Goal: Communication & Community: Participate in discussion

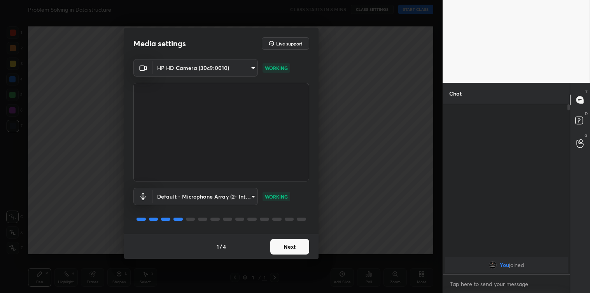
click at [287, 243] on button "Next" at bounding box center [290, 247] width 39 height 16
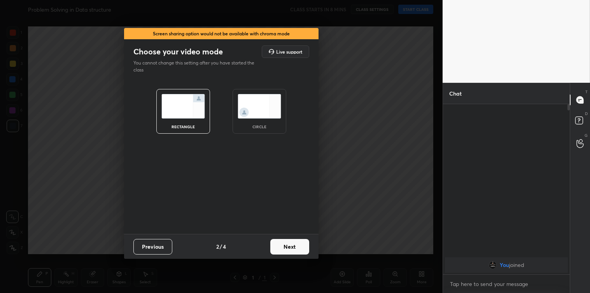
click at [287, 243] on button "Next" at bounding box center [290, 247] width 39 height 16
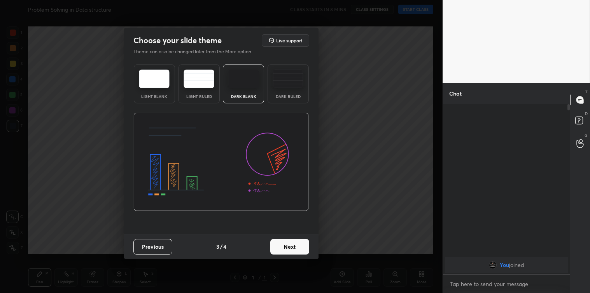
click at [286, 244] on button "Next" at bounding box center [290, 247] width 39 height 16
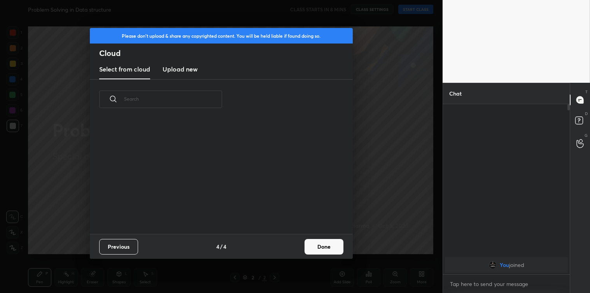
click at [188, 65] on h3 "Upload new" at bounding box center [180, 69] width 35 height 9
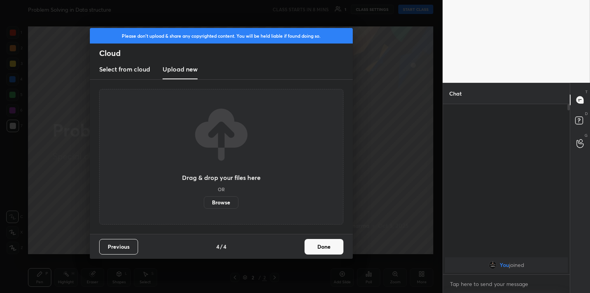
click at [219, 200] on label "Browse" at bounding box center [221, 203] width 35 height 12
click at [204, 200] on input "Browse" at bounding box center [204, 203] width 0 height 12
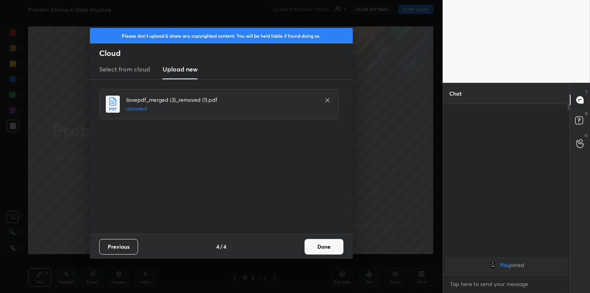
click at [313, 246] on button "Done" at bounding box center [324, 247] width 39 height 16
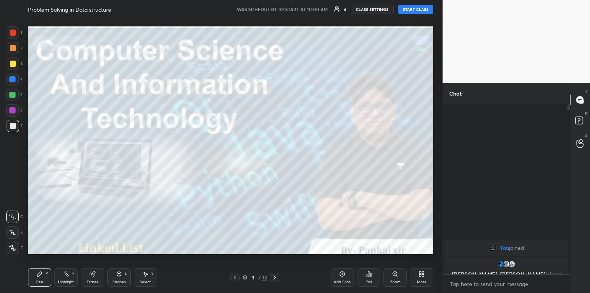
click at [421, 10] on button "START CLASS" at bounding box center [416, 9] width 35 height 9
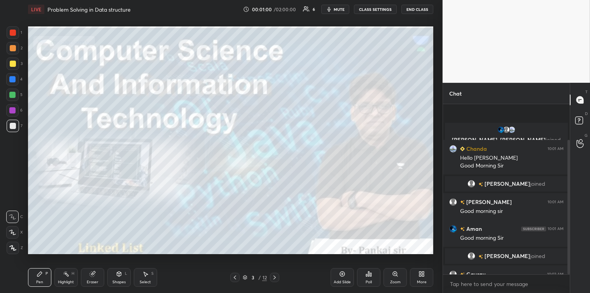
scroll to position [45, 0]
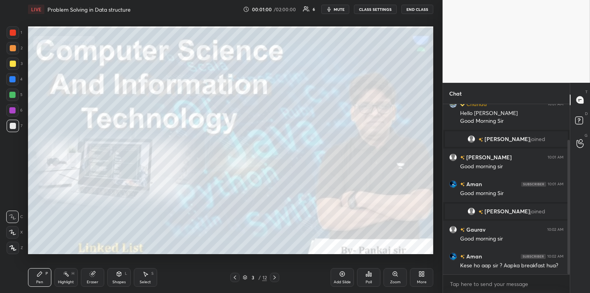
drag, startPoint x: 570, startPoint y: 226, endPoint x: 570, endPoint y: 239, distance: 13.2
click at [570, 239] on div at bounding box center [569, 207] width 2 height 135
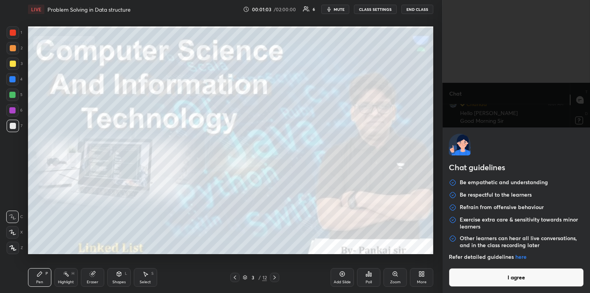
click at [497, 280] on body "1 2 3 4 5 6 7 C X Z C X Z E E Erase all H H LIVE Problem Solving in Data struct…" at bounding box center [295, 146] width 590 height 293
click at [497, 277] on button "I agree" at bounding box center [516, 278] width 135 height 19
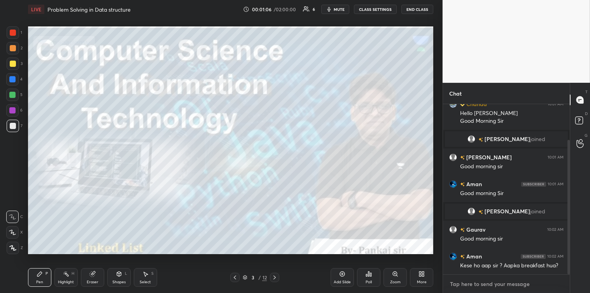
click at [482, 288] on textarea at bounding box center [507, 284] width 114 height 12
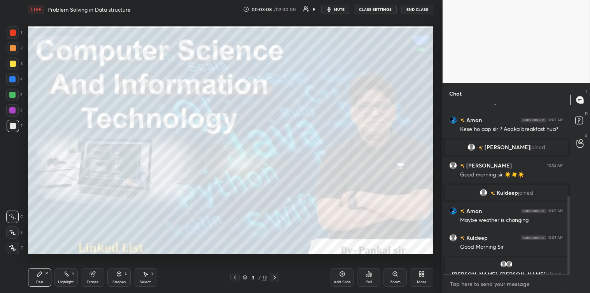
scroll to position [200, 0]
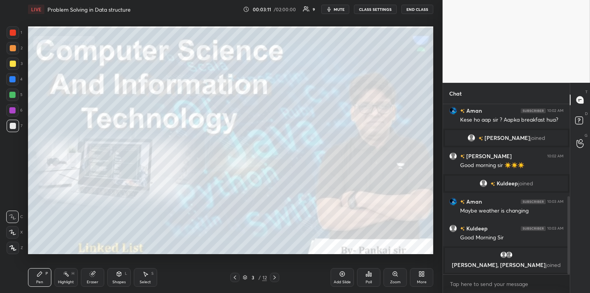
click at [274, 275] on icon at bounding box center [275, 278] width 6 height 6
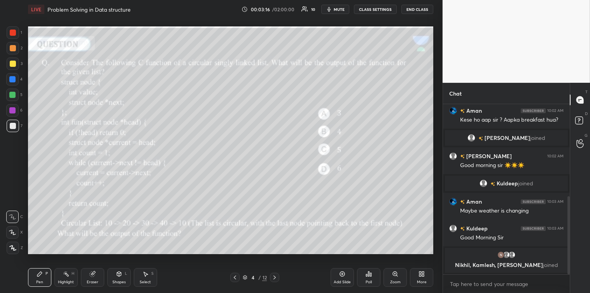
click at [366, 277] on icon at bounding box center [369, 274] width 6 height 6
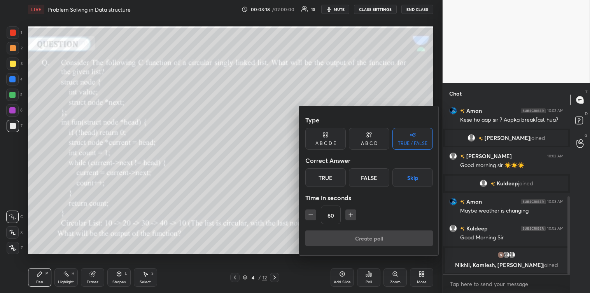
click at [346, 213] on button "button" at bounding box center [351, 215] width 11 height 11
click at [349, 216] on icon "button" at bounding box center [351, 215] width 8 height 8
click at [350, 215] on icon "button" at bounding box center [351, 215] width 4 height 0
click at [350, 215] on button "button" at bounding box center [354, 215] width 11 height 11
click at [351, 216] on icon "button" at bounding box center [355, 215] width 8 height 8
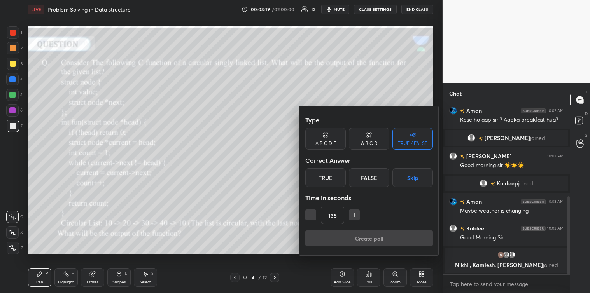
click at [351, 215] on icon "button" at bounding box center [355, 215] width 8 height 8
click at [352, 215] on icon "button" at bounding box center [355, 215] width 8 height 8
click at [352, 216] on icon "button" at bounding box center [355, 215] width 8 height 8
click at [353, 215] on icon "button" at bounding box center [355, 215] width 4 height 0
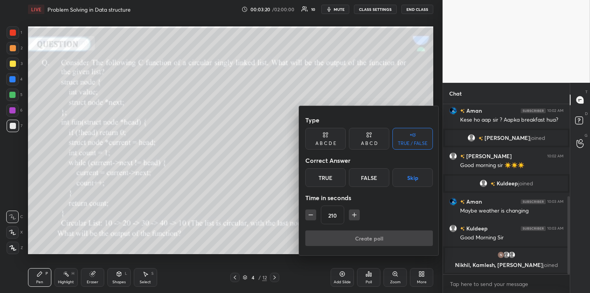
click at [353, 215] on icon "button" at bounding box center [355, 215] width 4 height 0
click at [353, 216] on icon "button" at bounding box center [355, 215] width 8 height 8
click at [353, 215] on icon "button" at bounding box center [355, 215] width 4 height 0
click at [355, 214] on icon "button" at bounding box center [355, 215] width 0 height 4
click at [355, 216] on icon "button" at bounding box center [355, 215] width 0 height 4
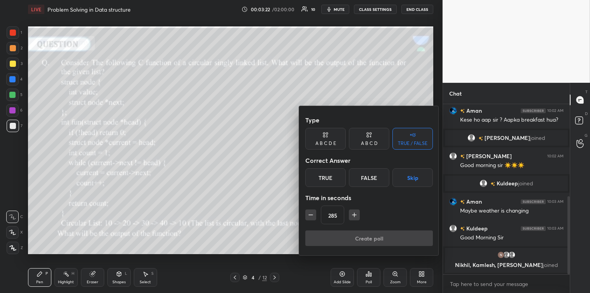
click at [353, 217] on icon "button" at bounding box center [355, 215] width 8 height 8
type input "300"
click at [370, 144] on div "A B C D" at bounding box center [369, 143] width 17 height 5
click at [346, 174] on div "B" at bounding box center [343, 178] width 23 height 19
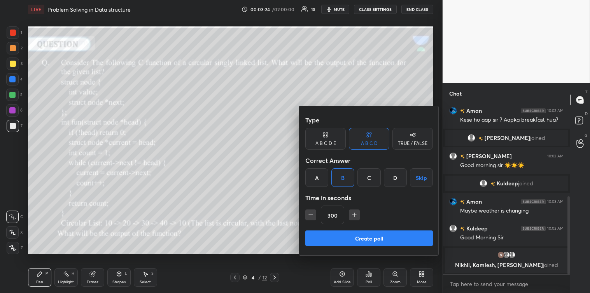
click at [356, 237] on button "Create poll" at bounding box center [370, 239] width 128 height 16
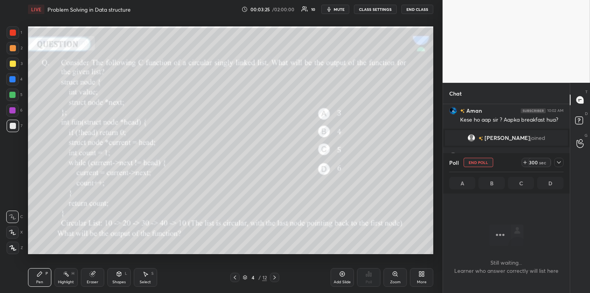
scroll to position [127, 125]
click at [561, 166] on div at bounding box center [559, 162] width 9 height 9
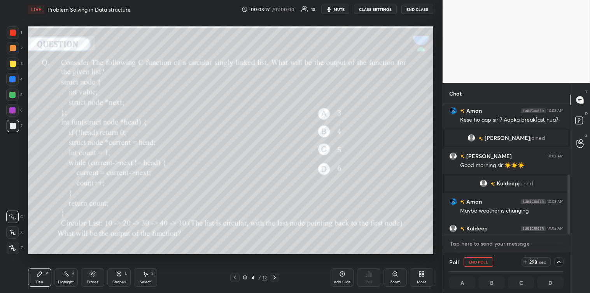
click at [471, 247] on textarea at bounding box center [507, 244] width 114 height 12
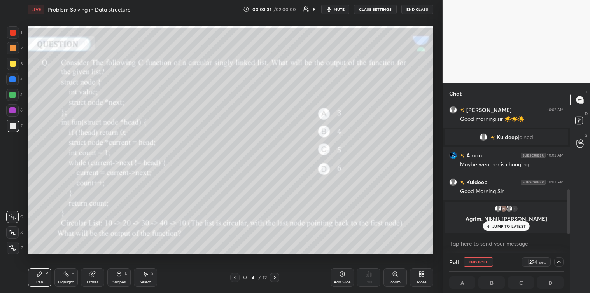
click at [507, 228] on p "JUMP TO LATEST" at bounding box center [509, 226] width 33 height 5
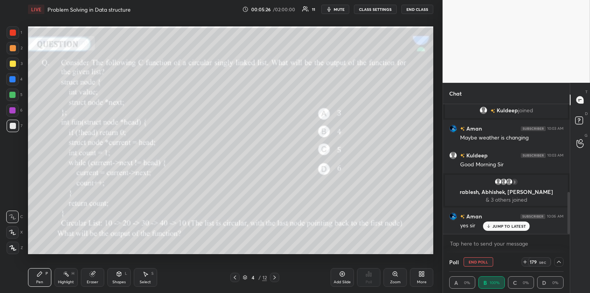
scroll to position [281, 0]
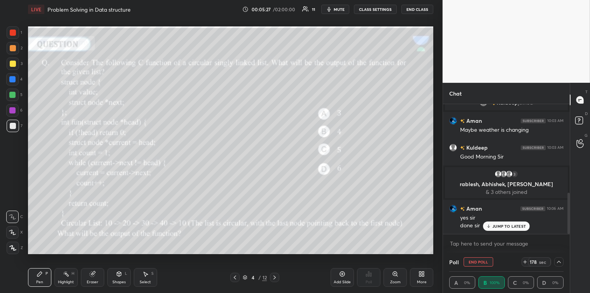
click at [511, 224] on p "JUMP TO LATEST" at bounding box center [509, 226] width 33 height 5
click at [473, 240] on textarea at bounding box center [507, 244] width 114 height 12
click at [469, 244] on textarea at bounding box center [507, 244] width 114 height 12
drag, startPoint x: 569, startPoint y: 216, endPoint x: 568, endPoint y: 232, distance: 16.0
click at [568, 232] on div at bounding box center [569, 213] width 2 height 41
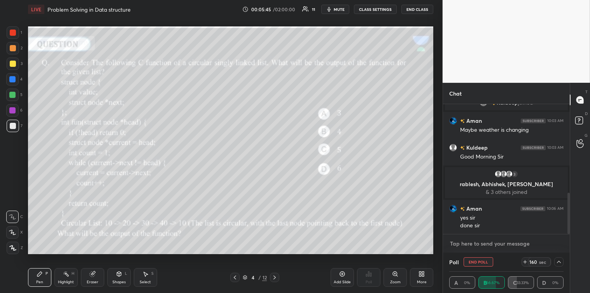
click at [545, 240] on textarea at bounding box center [507, 244] width 114 height 12
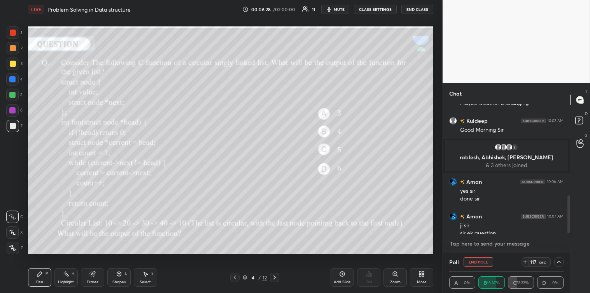
scroll to position [316, 0]
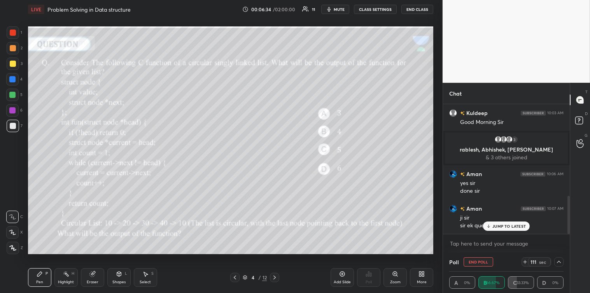
click at [516, 226] on p "JUMP TO LATEST" at bounding box center [509, 226] width 33 height 5
click at [488, 244] on textarea at bounding box center [507, 244] width 114 height 12
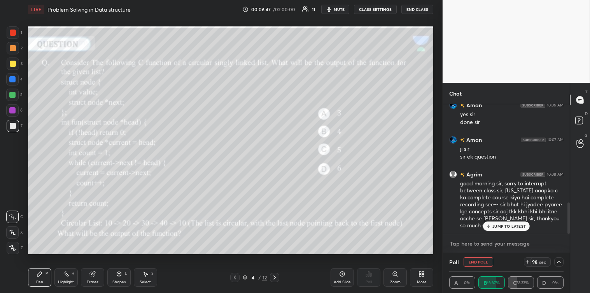
scroll to position [403, 0]
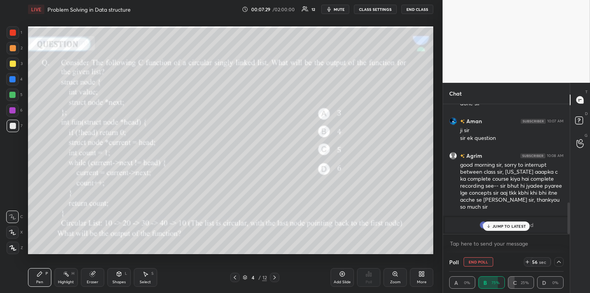
click at [510, 225] on p "JUMP TO LATEST" at bounding box center [509, 226] width 33 height 5
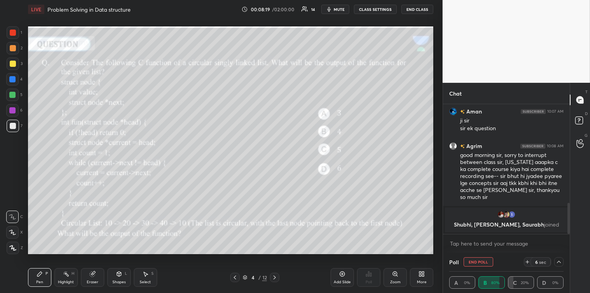
click at [560, 262] on icon at bounding box center [559, 262] width 6 height 6
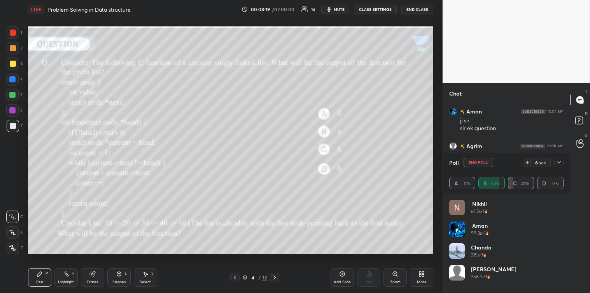
scroll to position [91, 112]
click at [559, 164] on icon at bounding box center [559, 163] width 6 height 6
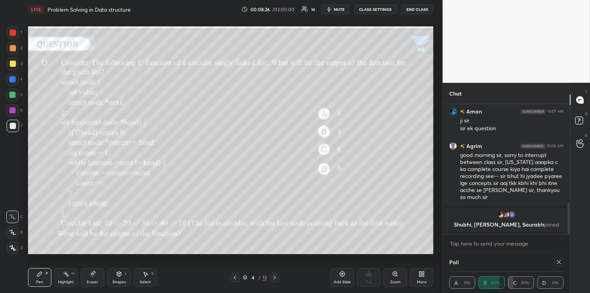
scroll to position [432, 0]
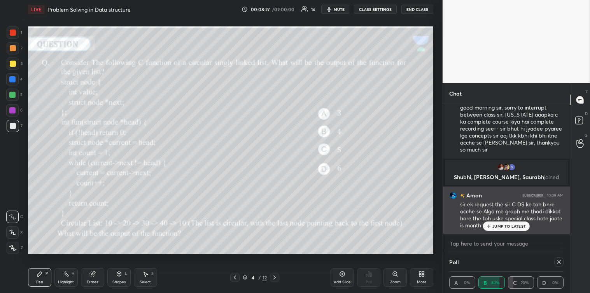
click at [508, 228] on p "JUMP TO LATEST" at bounding box center [509, 226] width 33 height 5
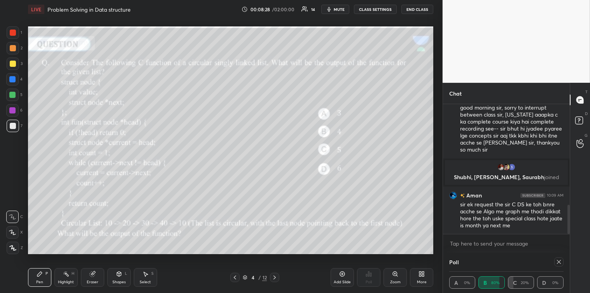
scroll to position [452, 0]
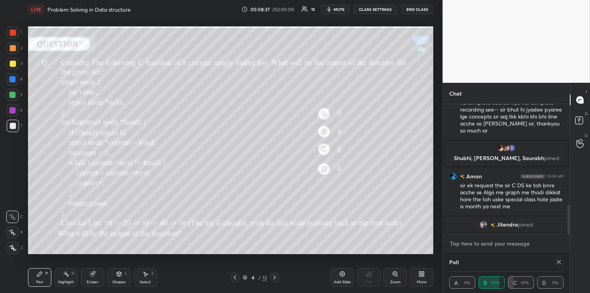
click at [461, 242] on textarea at bounding box center [507, 244] width 114 height 12
click at [560, 262] on icon at bounding box center [559, 262] width 4 height 4
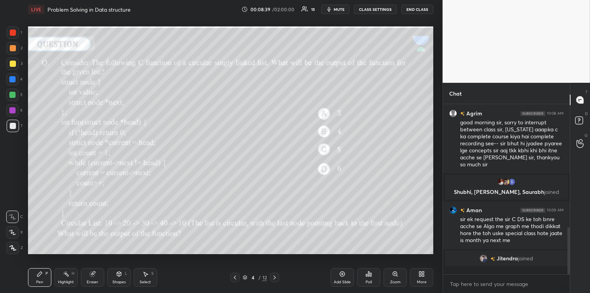
scroll to position [2, 2]
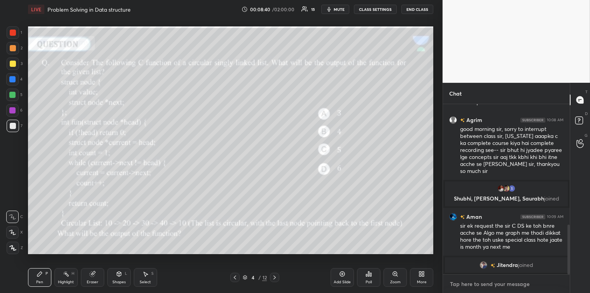
click at [481, 286] on textarea at bounding box center [507, 284] width 114 height 12
click at [460, 284] on textarea at bounding box center [507, 284] width 114 height 12
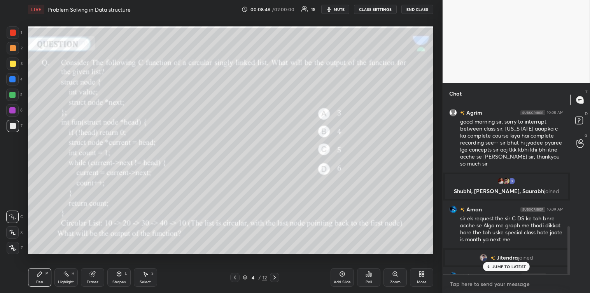
scroll to position [430, 0]
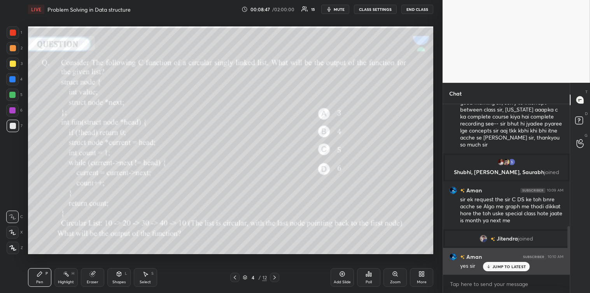
click at [497, 269] on p "JUMP TO LATEST" at bounding box center [509, 267] width 33 height 5
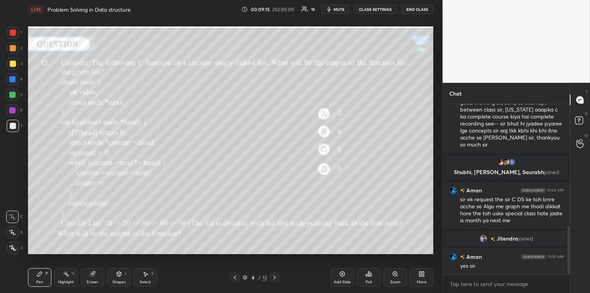
click at [13, 66] on div at bounding box center [13, 64] width 6 height 6
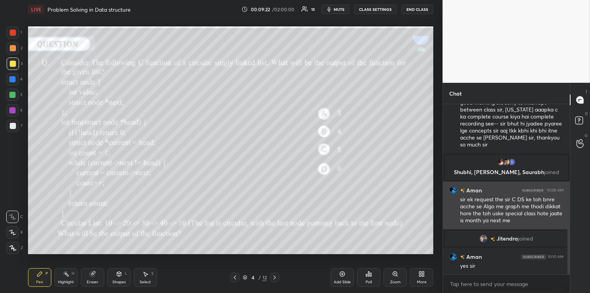
scroll to position [438, 0]
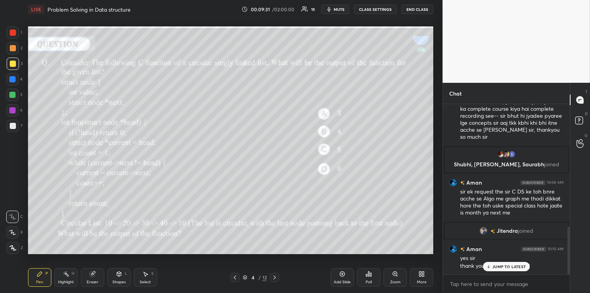
click at [12, 127] on div at bounding box center [13, 126] width 6 height 6
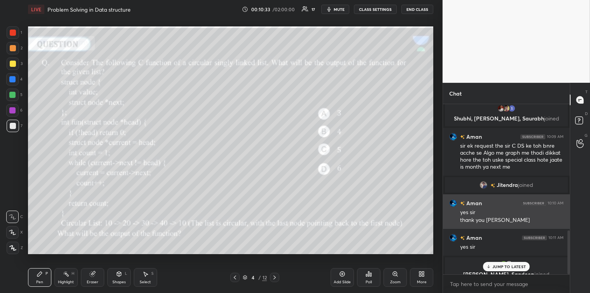
scroll to position [493, 0]
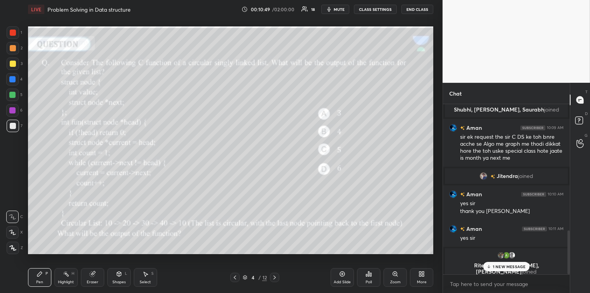
click at [495, 267] on p "1 NEW MESSAGE" at bounding box center [509, 267] width 33 height 5
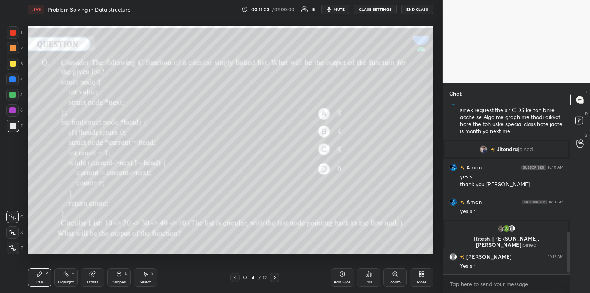
scroll to position [540, 0]
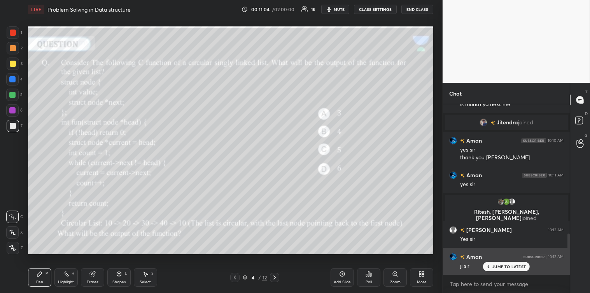
click at [495, 266] on p "JUMP TO LATEST" at bounding box center [509, 267] width 33 height 5
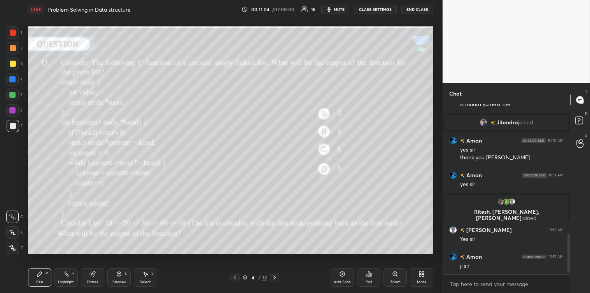
scroll to position [567, 0]
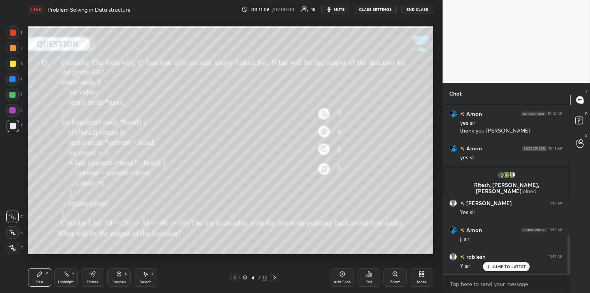
click at [277, 278] on icon at bounding box center [275, 278] width 6 height 6
click at [370, 279] on div "Poll" at bounding box center [368, 278] width 23 height 19
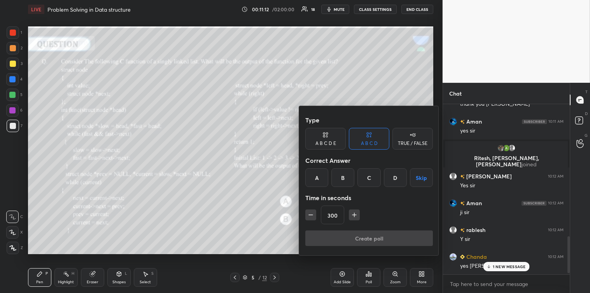
scroll to position [648, 0]
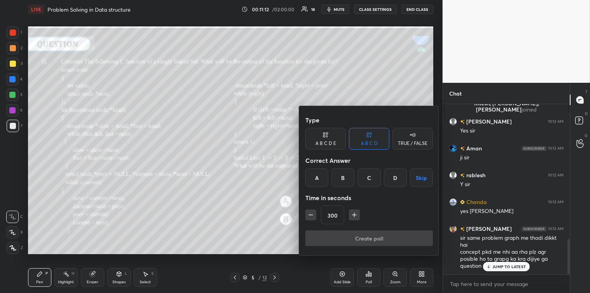
click at [347, 180] on div "B" at bounding box center [343, 178] width 23 height 19
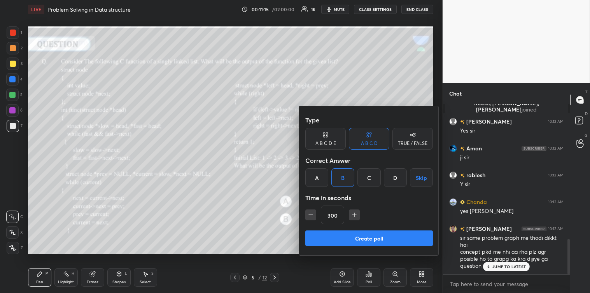
click at [370, 235] on button "Create poll" at bounding box center [370, 239] width 128 height 16
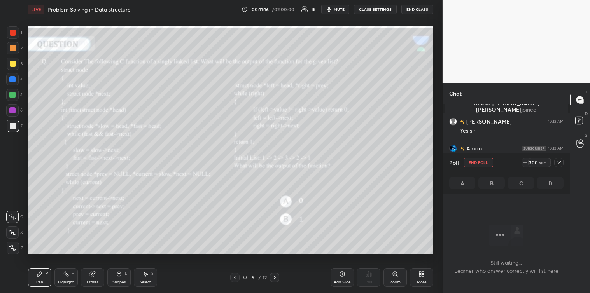
scroll to position [2, 2]
click at [559, 162] on icon at bounding box center [559, 163] width 6 height 6
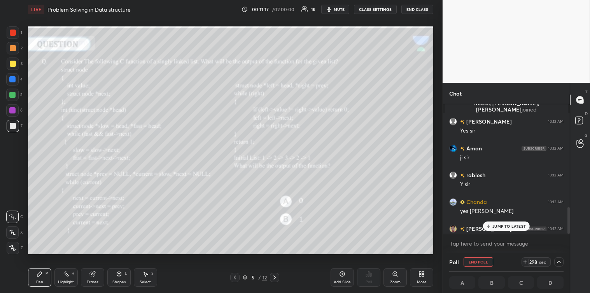
click at [516, 227] on p "JUMP TO LATEST" at bounding box center [509, 226] width 33 height 5
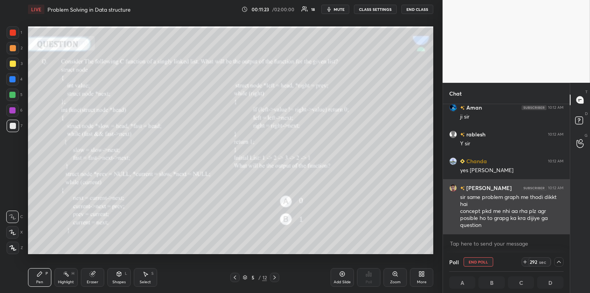
click at [470, 219] on div "sir same problem graph me thodi dikkt hai concept pkd me nhi aa rha plz agr pos…" at bounding box center [512, 212] width 104 height 36
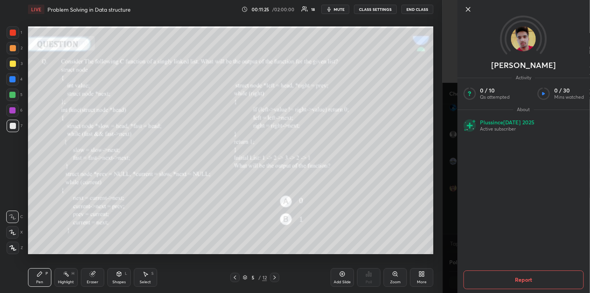
click at [467, 12] on icon at bounding box center [468, 9] width 9 height 9
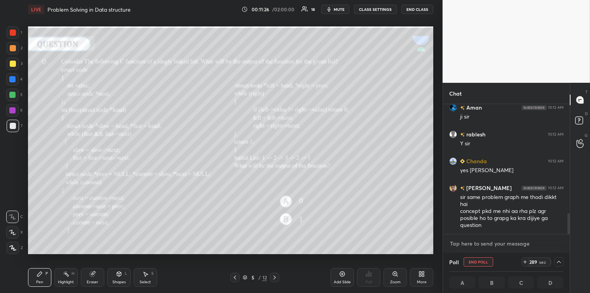
click at [473, 244] on textarea at bounding box center [507, 244] width 114 height 12
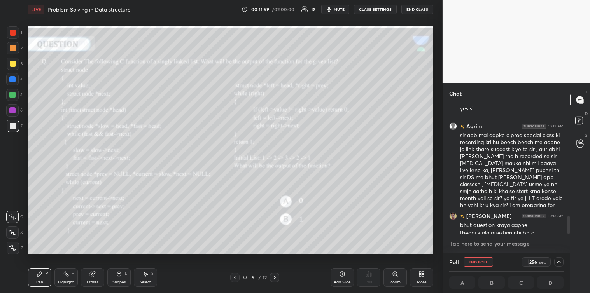
scroll to position [822, 0]
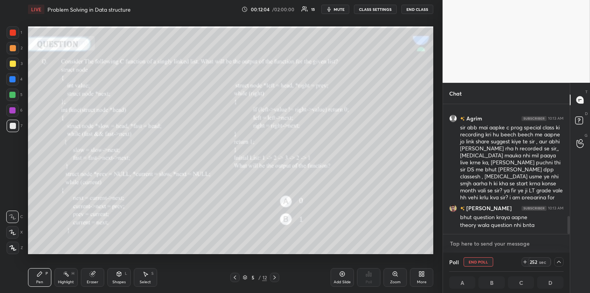
click at [457, 244] on textarea at bounding box center [507, 244] width 114 height 12
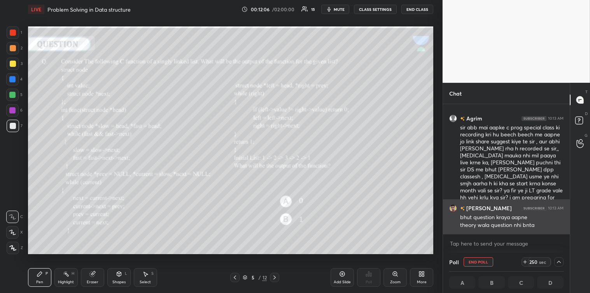
click at [470, 216] on div "bhut question kraya aapne" at bounding box center [512, 218] width 104 height 8
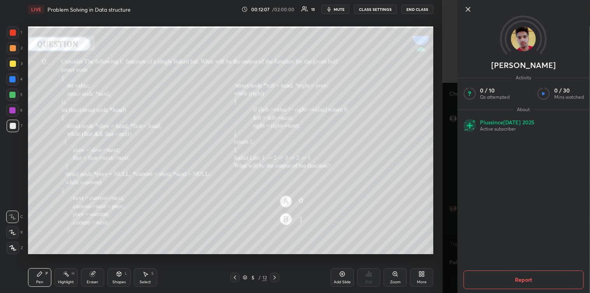
click at [469, 8] on icon at bounding box center [468, 9] width 9 height 9
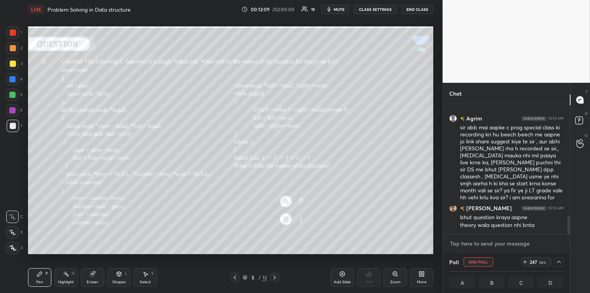
click at [453, 243] on textarea at bounding box center [507, 244] width 114 height 12
click at [452, 241] on textarea at bounding box center [507, 244] width 114 height 12
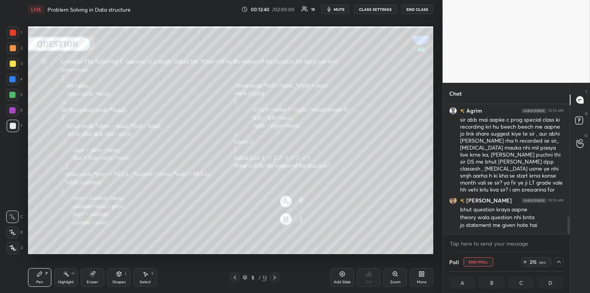
click at [149, 270] on div "Select S" at bounding box center [145, 278] width 23 height 19
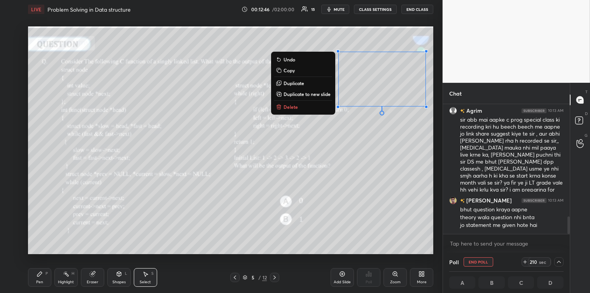
click at [299, 105] on button "Delete" at bounding box center [303, 106] width 58 height 9
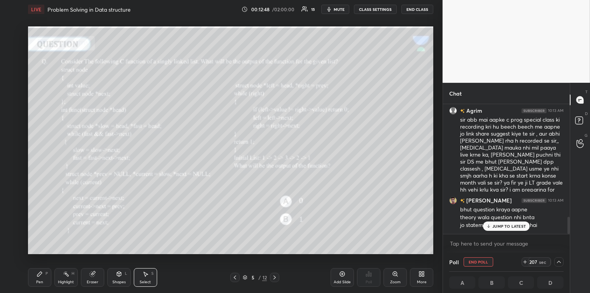
scroll to position [863, 0]
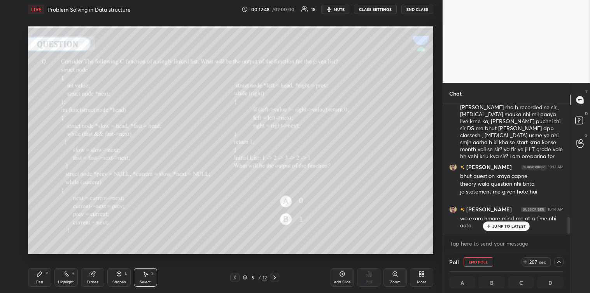
click at [38, 269] on div "Pen P" at bounding box center [39, 278] width 23 height 19
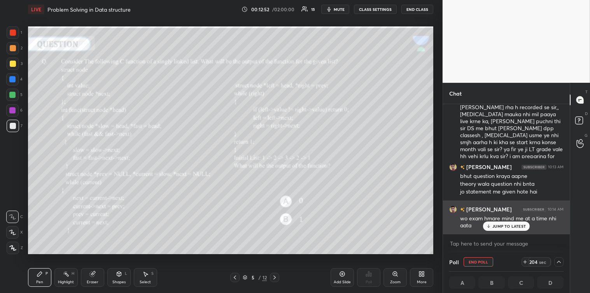
click at [497, 227] on p "JUMP TO LATEST" at bounding box center [509, 226] width 33 height 5
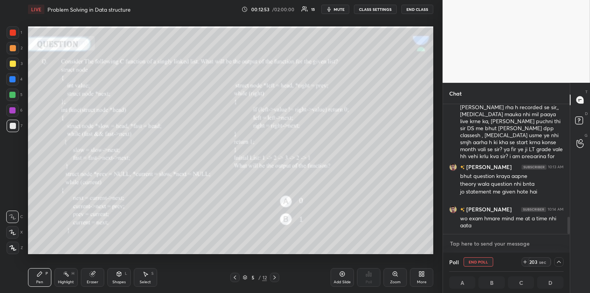
click at [471, 243] on textarea at bounding box center [507, 244] width 114 height 12
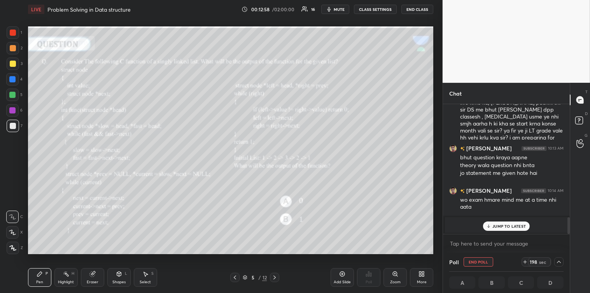
click at [506, 227] on p "JUMP TO LATEST" at bounding box center [509, 226] width 33 height 5
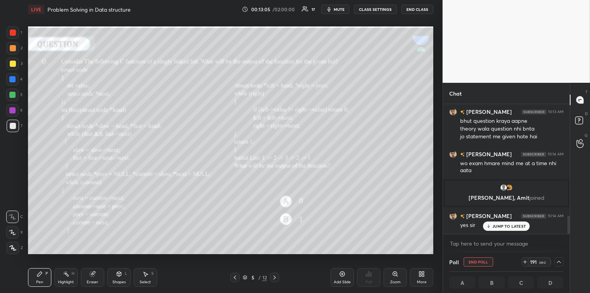
scroll to position [787, 0]
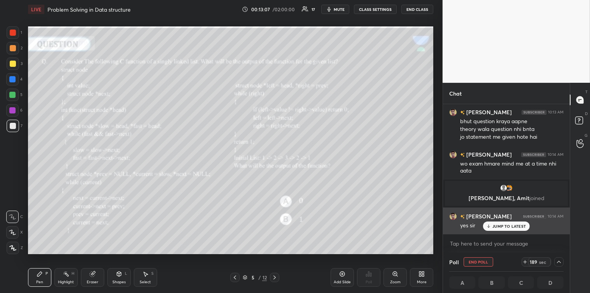
click at [489, 227] on icon at bounding box center [489, 226] width 0 height 3
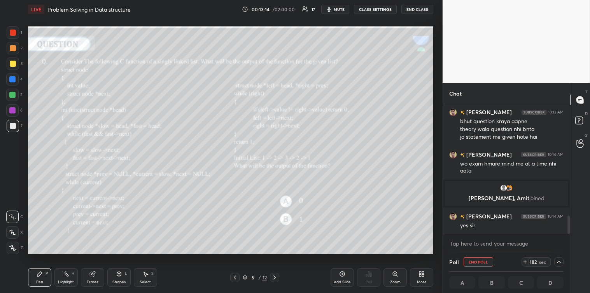
scroll to position [806, 0]
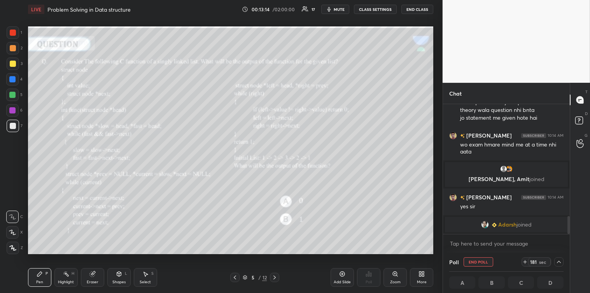
click at [526, 260] on icon at bounding box center [525, 262] width 6 height 6
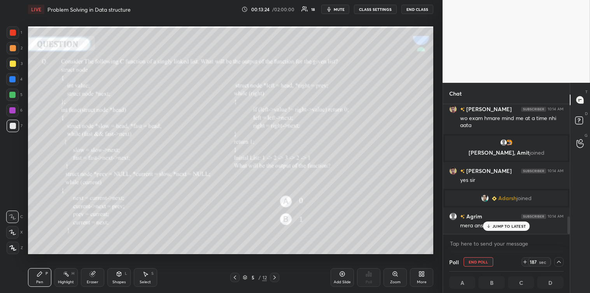
click at [504, 225] on p "JUMP TO LATEST" at bounding box center [509, 226] width 33 height 5
click at [485, 243] on textarea at bounding box center [507, 244] width 114 height 12
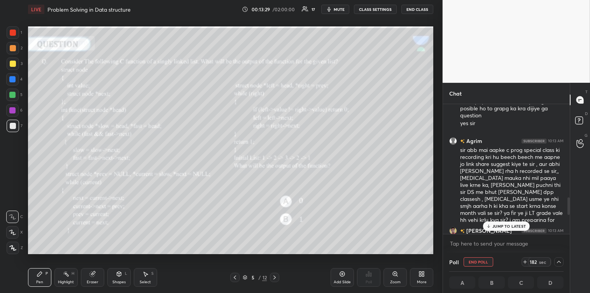
scroll to position [668, 0]
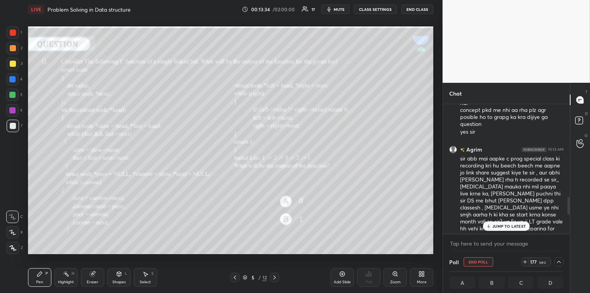
drag, startPoint x: 570, startPoint y: 225, endPoint x: 570, endPoint y: 202, distance: 22.2
click at [570, 202] on div at bounding box center [569, 206] width 2 height 18
click at [498, 225] on p "JUMP TO LATEST" at bounding box center [509, 226] width 33 height 5
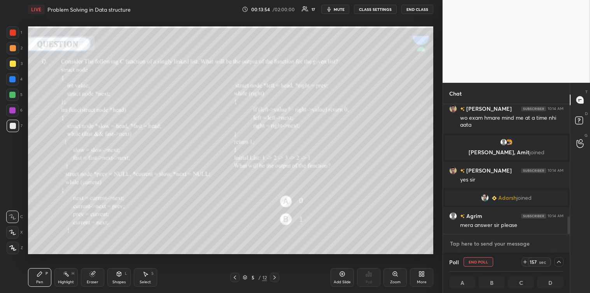
click at [478, 242] on textarea at bounding box center [507, 244] width 114 height 12
click at [531, 240] on textarea at bounding box center [507, 244] width 114 height 12
click at [466, 241] on textarea at bounding box center [507, 244] width 114 height 12
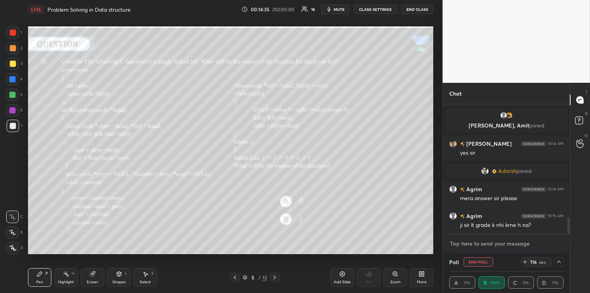
scroll to position [886, 0]
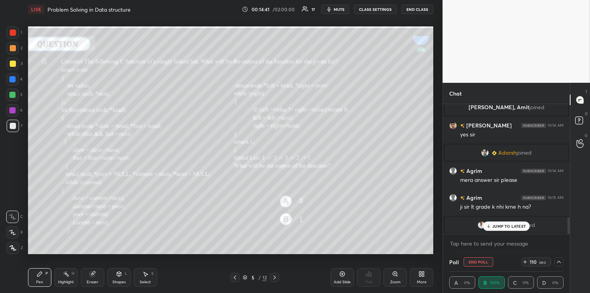
click at [507, 228] on p "JUMP TO LATEST" at bounding box center [509, 226] width 33 height 5
click at [485, 242] on textarea at bounding box center [507, 244] width 114 height 12
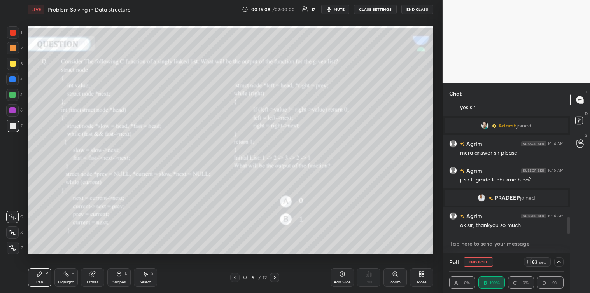
scroll to position [862, 0]
click at [341, 8] on span "mute" at bounding box center [339, 9] width 11 height 5
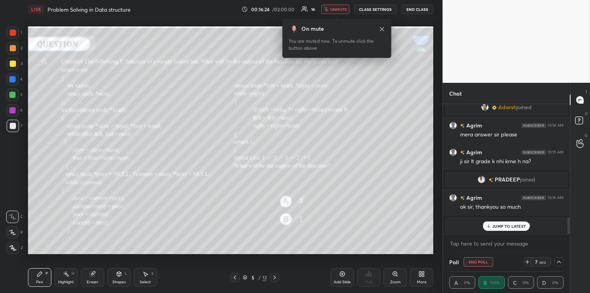
click at [493, 225] on div "JUMP TO LATEST" at bounding box center [506, 226] width 47 height 9
click at [528, 260] on icon at bounding box center [528, 262] width 6 height 6
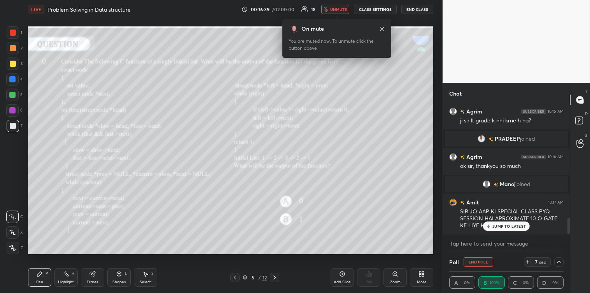
click at [504, 227] on p "JUMP TO LATEST" at bounding box center [509, 226] width 33 height 5
click at [504, 227] on div "SIR JO AAP KI SPECIAL CLASS PYQ SESSION HAI APROXIMATE 10 O GATE KE LIYE HE HAI…" at bounding box center [512, 219] width 104 height 22
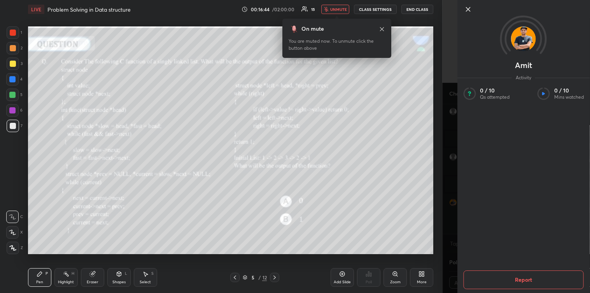
click at [379, 30] on icon at bounding box center [382, 29] width 6 height 6
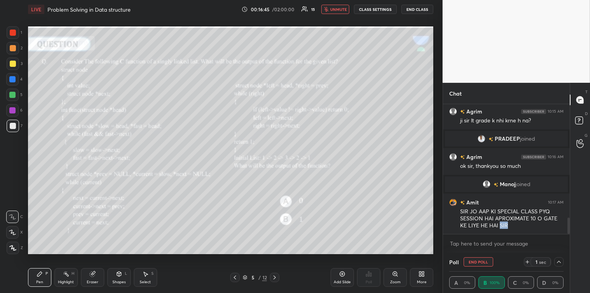
click at [329, 9] on icon "button" at bounding box center [326, 9] width 5 height 5
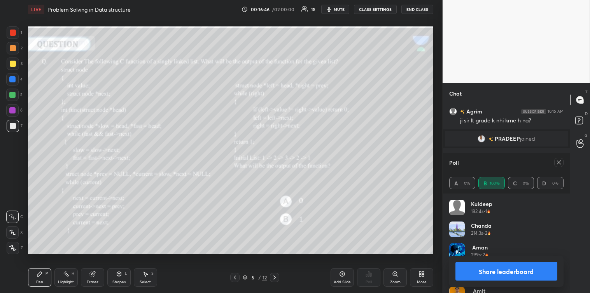
scroll to position [91, 112]
click at [558, 161] on icon at bounding box center [559, 163] width 6 height 6
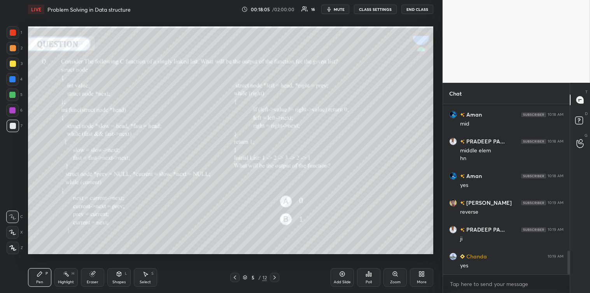
scroll to position [1080, 0]
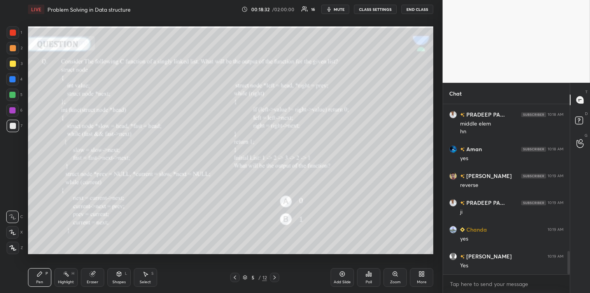
click at [13, 67] on div at bounding box center [13, 64] width 6 height 6
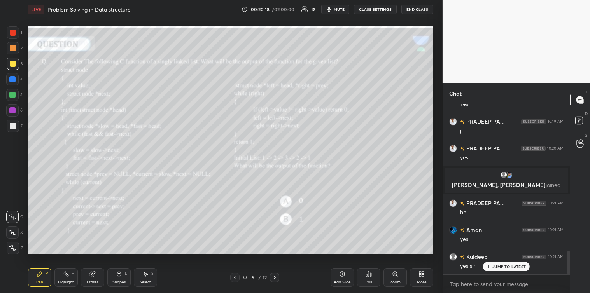
scroll to position [1073, 0]
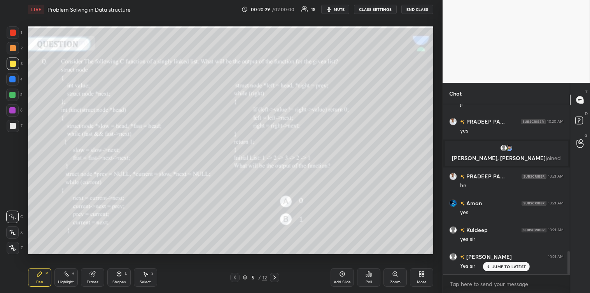
click at [276, 279] on icon at bounding box center [275, 278] width 6 height 6
click at [369, 275] on icon at bounding box center [369, 274] width 1 height 5
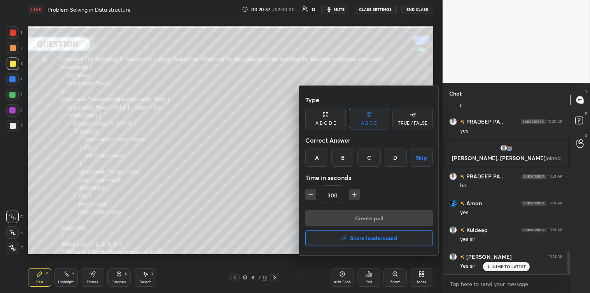
click at [321, 165] on div "A" at bounding box center [317, 157] width 23 height 19
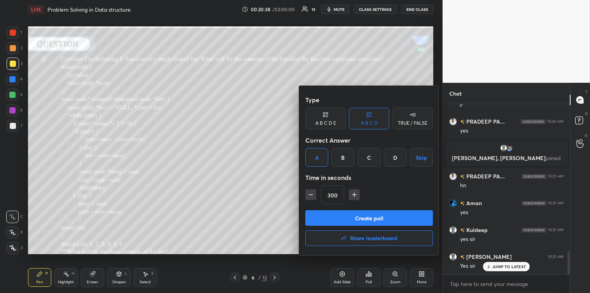
click at [378, 217] on button "Create poll" at bounding box center [370, 219] width 128 height 16
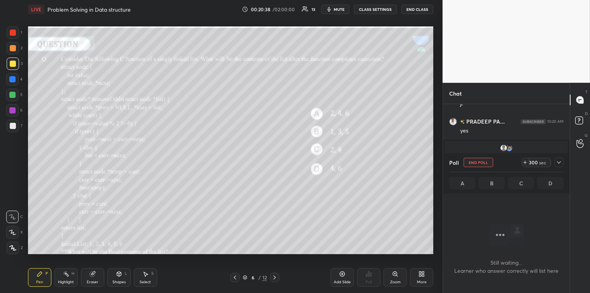
scroll to position [2, 2]
click at [482, 162] on button "End Poll" at bounding box center [479, 162] width 30 height 9
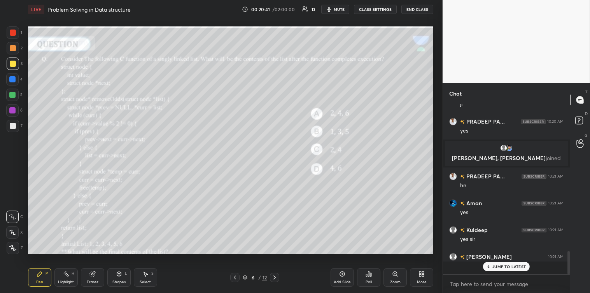
scroll to position [168, 125]
click at [371, 278] on div "Poll" at bounding box center [368, 278] width 23 height 19
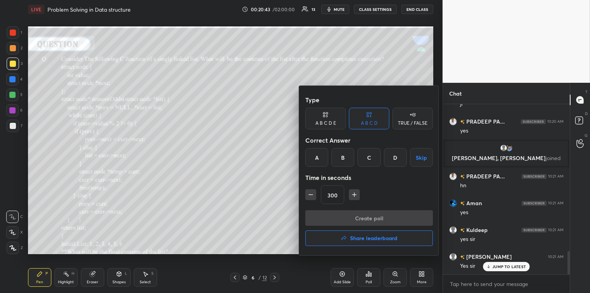
click at [330, 123] on div "A B C D E" at bounding box center [326, 123] width 21 height 5
click at [315, 158] on div "A" at bounding box center [315, 157] width 19 height 19
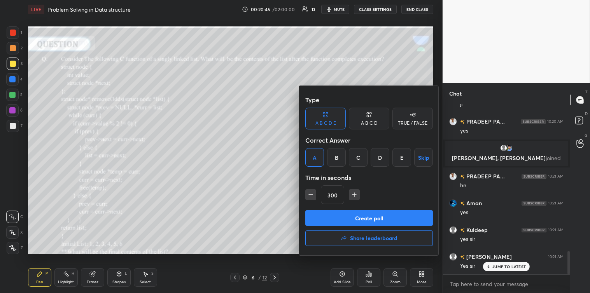
click at [365, 216] on button "Create poll" at bounding box center [370, 219] width 128 height 16
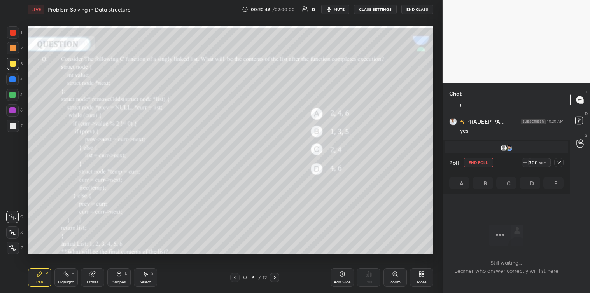
scroll to position [132, 125]
click at [560, 162] on icon at bounding box center [559, 163] width 6 height 6
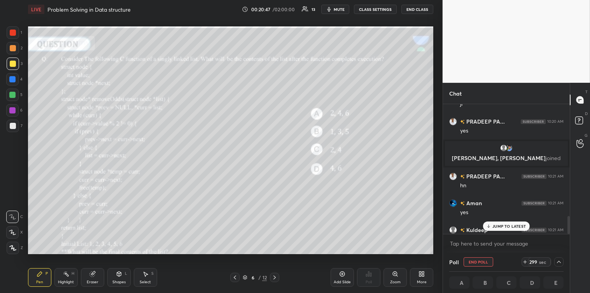
click at [501, 227] on p "JUMP TO LATEST" at bounding box center [509, 226] width 33 height 5
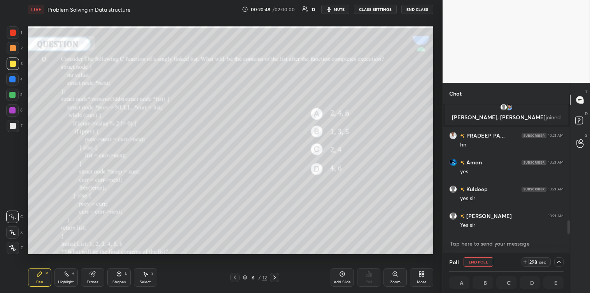
click at [486, 243] on textarea at bounding box center [507, 244] width 114 height 12
click at [341, 10] on span "mute" at bounding box center [339, 9] width 11 height 5
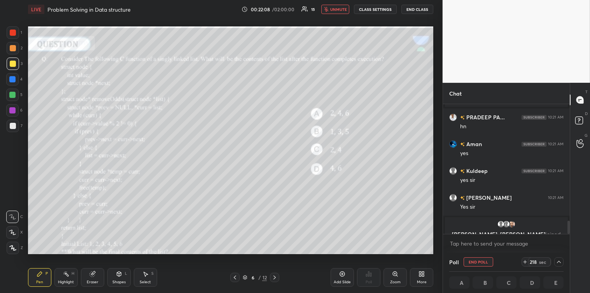
click at [336, 7] on span "unmute" at bounding box center [338, 9] width 17 height 5
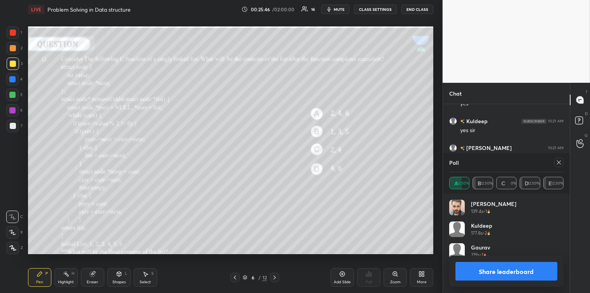
scroll to position [91, 112]
click at [559, 165] on icon at bounding box center [559, 163] width 6 height 6
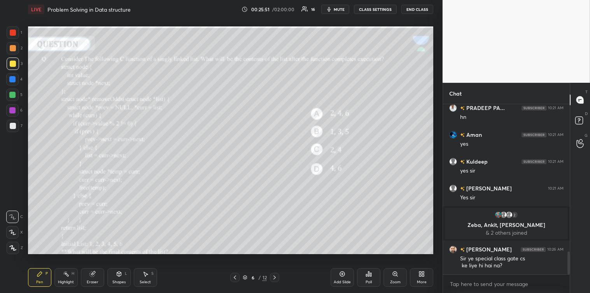
scroll to position [1127, 0]
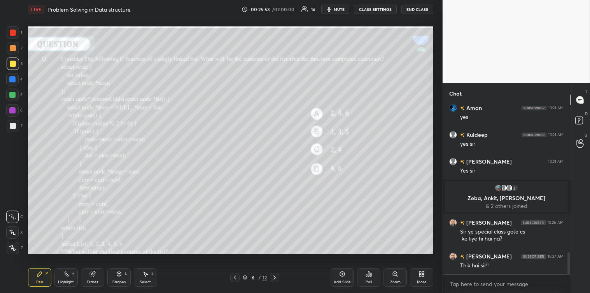
click at [9, 128] on div at bounding box center [13, 126] width 12 height 12
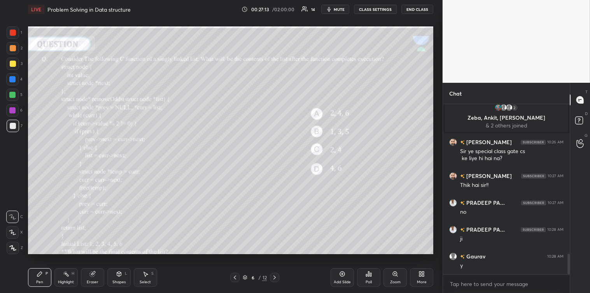
scroll to position [1234, 0]
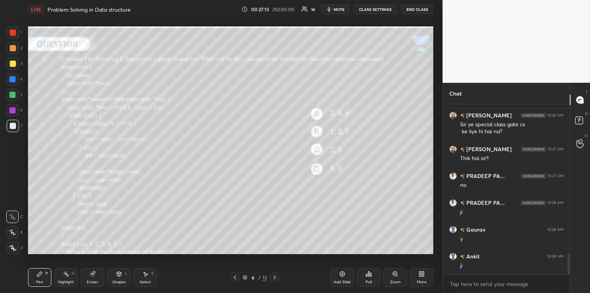
click at [12, 95] on div at bounding box center [12, 95] width 6 height 6
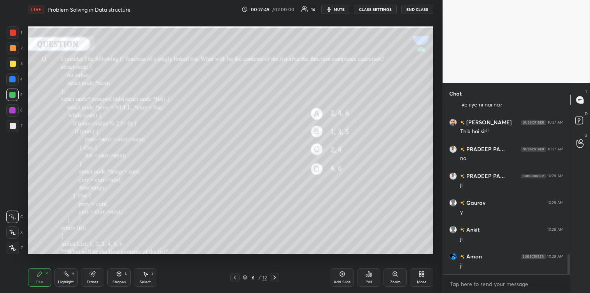
click at [11, 125] on div at bounding box center [13, 126] width 6 height 6
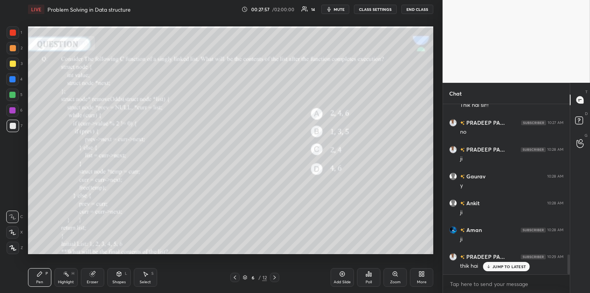
click at [13, 99] on div at bounding box center [12, 95] width 12 height 12
click at [151, 273] on div "Select S" at bounding box center [145, 278] width 23 height 19
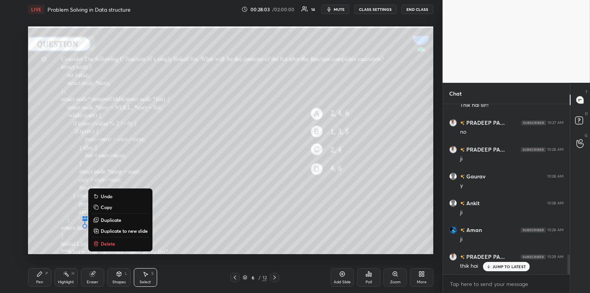
click at [112, 247] on p "Delete" at bounding box center [108, 244] width 14 height 6
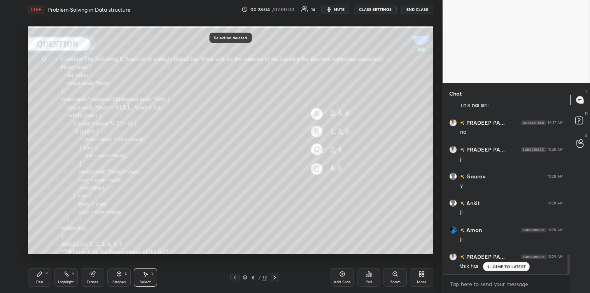
click at [42, 274] on icon at bounding box center [40, 274] width 6 height 6
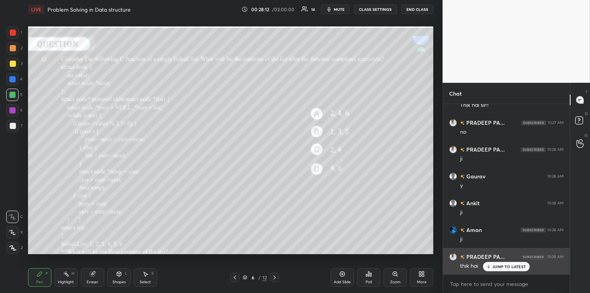
click at [497, 267] on p "JUMP TO LATEST" at bounding box center [509, 267] width 33 height 5
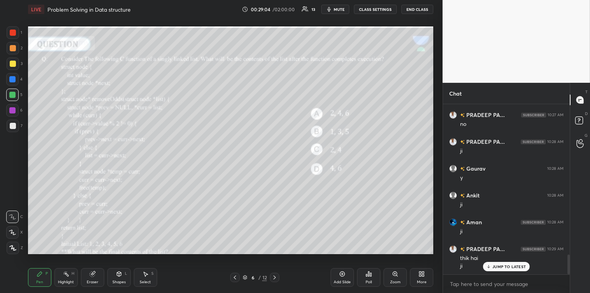
scroll to position [1322, 0]
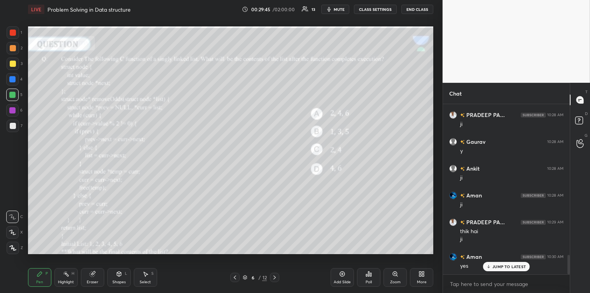
click at [15, 128] on div at bounding box center [13, 126] width 6 height 6
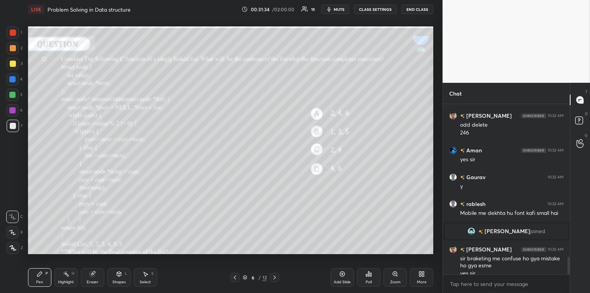
scroll to position [1484, 0]
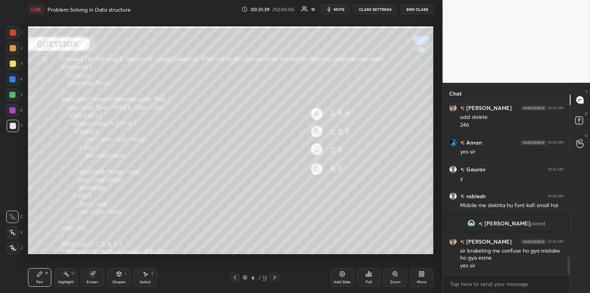
click at [277, 278] on icon at bounding box center [275, 278] width 6 height 6
click at [368, 277] on icon at bounding box center [369, 274] width 6 height 6
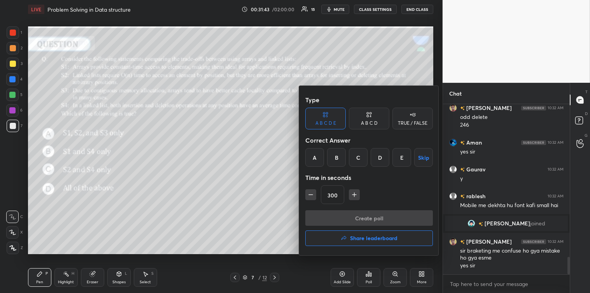
scroll to position [1511, 0]
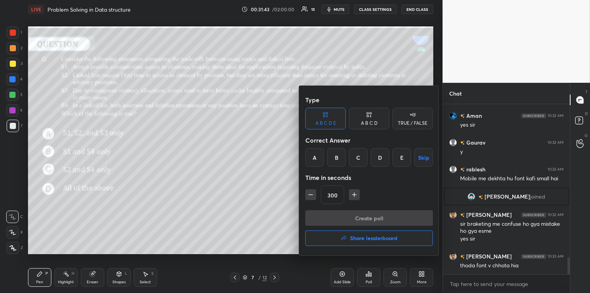
click at [53, 212] on div at bounding box center [295, 146] width 590 height 293
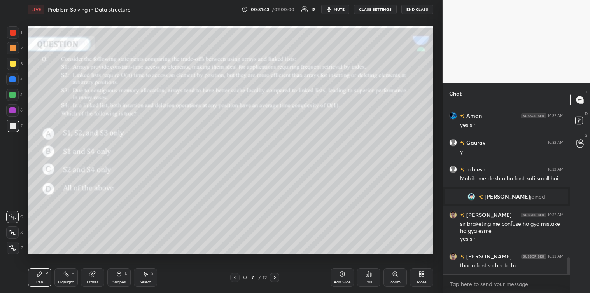
click at [48, 209] on div "Type A B C D E A B C D TRUE / FALSE Correct Answer A B C D E Skip Time in secon…" at bounding box center [295, 146] width 590 height 293
click at [12, 130] on div at bounding box center [13, 126] width 12 height 12
click at [367, 273] on icon at bounding box center [369, 274] width 6 height 6
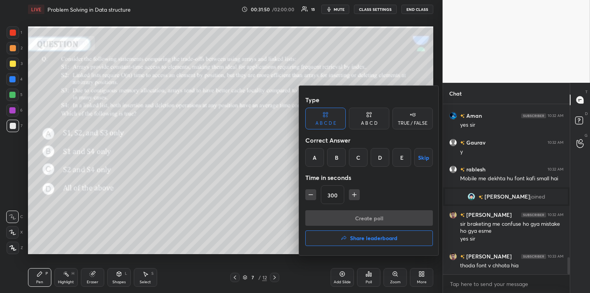
click at [410, 121] on div "TRUE / FALSE" at bounding box center [413, 123] width 30 height 5
click at [336, 125] on div "A B C D E" at bounding box center [326, 123] width 21 height 5
click at [422, 158] on button "Skip" at bounding box center [424, 157] width 19 height 19
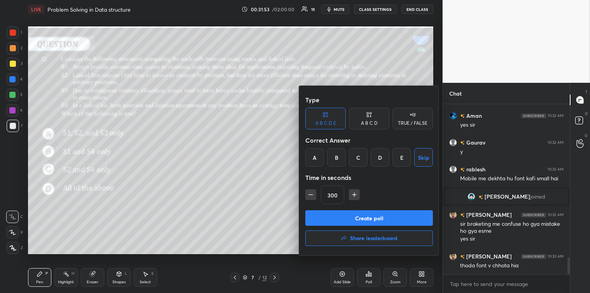
click at [384, 216] on button "Create poll" at bounding box center [370, 219] width 128 height 16
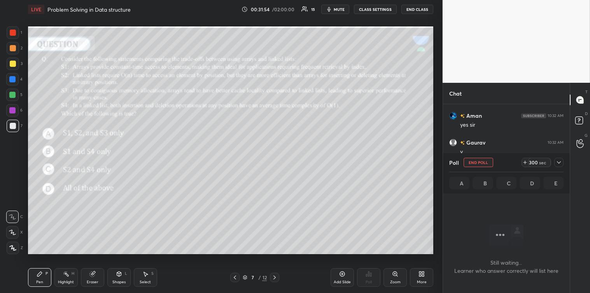
scroll to position [127, 125]
click at [558, 162] on icon at bounding box center [559, 163] width 6 height 6
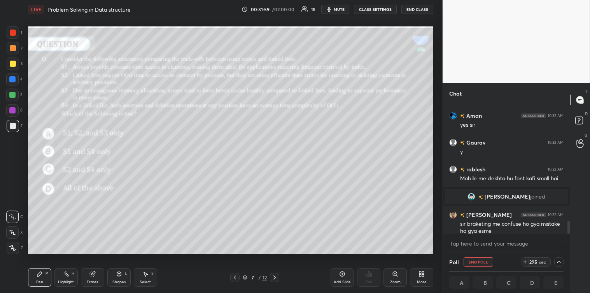
click at [395, 277] on icon at bounding box center [395, 274] width 6 height 6
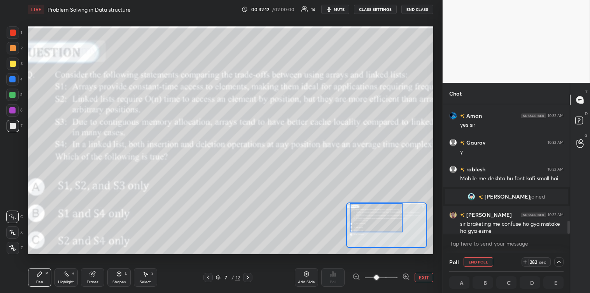
scroll to position [1559, 0]
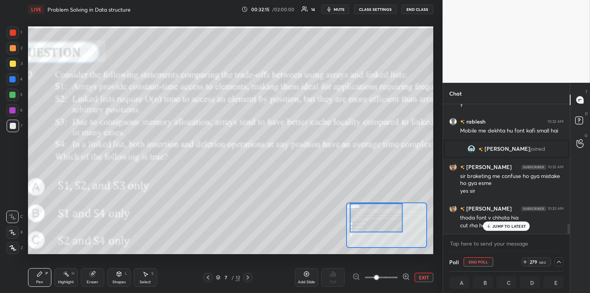
click at [420, 276] on button "EXIT" at bounding box center [424, 277] width 19 height 9
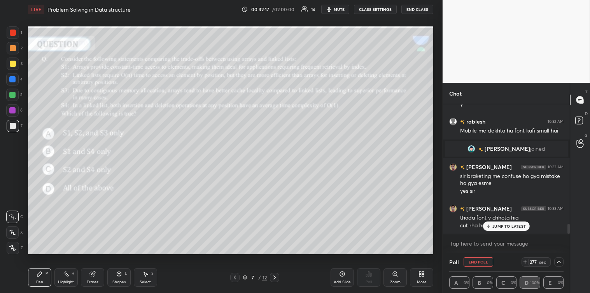
click at [492, 228] on icon at bounding box center [489, 226] width 5 height 5
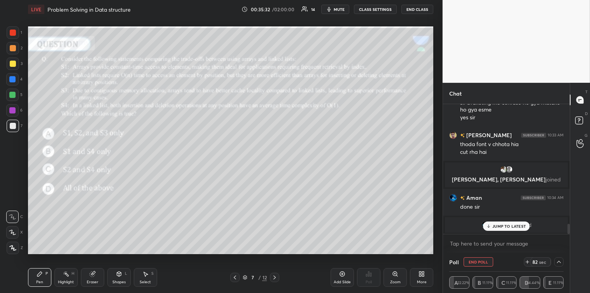
click at [516, 225] on p "JUMP TO LATEST" at bounding box center [509, 226] width 33 height 5
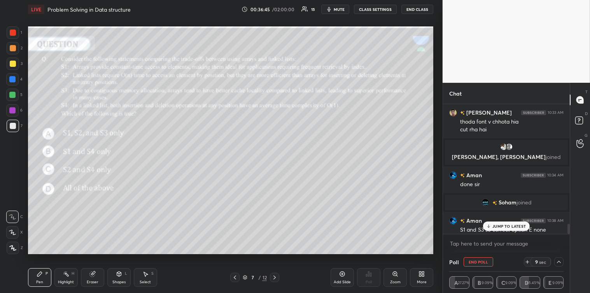
scroll to position [1563, 0]
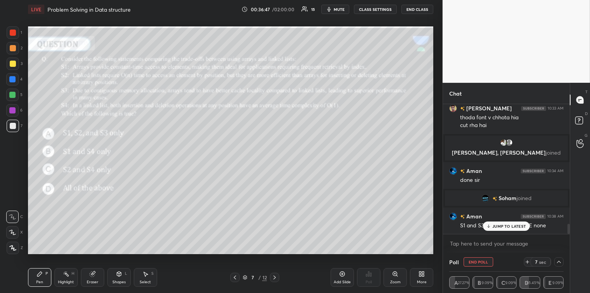
click at [518, 227] on p "JUMP TO LATEST" at bounding box center [509, 226] width 33 height 5
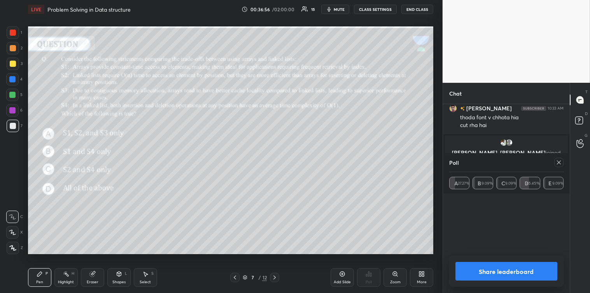
click at [559, 162] on icon at bounding box center [559, 163] width 6 height 6
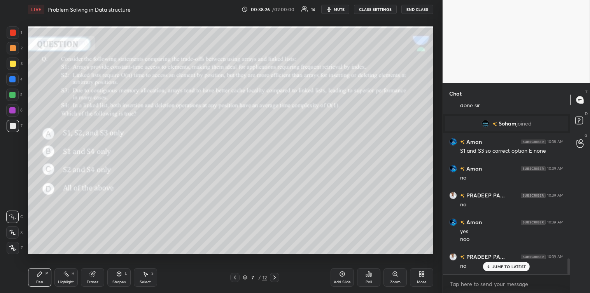
scroll to position [1665, 0]
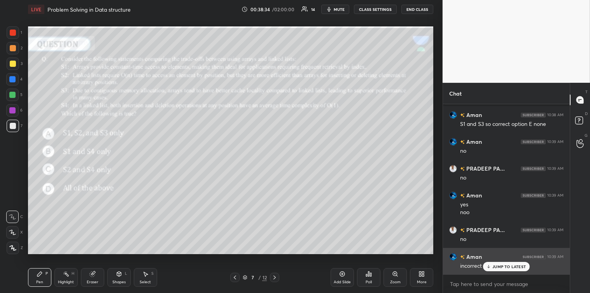
click at [503, 266] on p "JUMP TO LATEST" at bounding box center [509, 267] width 33 height 5
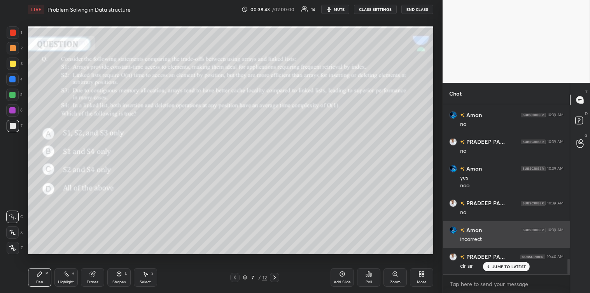
scroll to position [1719, 0]
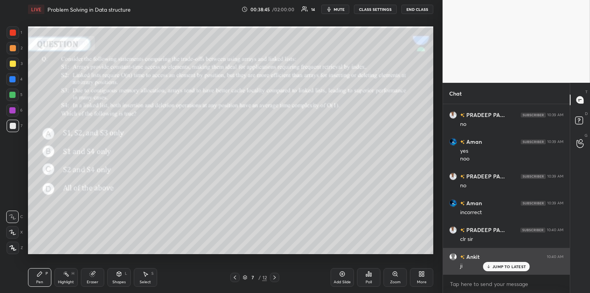
click at [496, 266] on p "JUMP TO LATEST" at bounding box center [509, 267] width 33 height 5
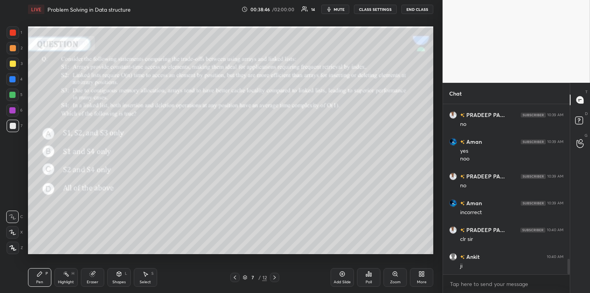
click at [275, 277] on icon at bounding box center [275, 278] width 6 height 6
click at [368, 279] on div "Poll" at bounding box center [368, 278] width 23 height 19
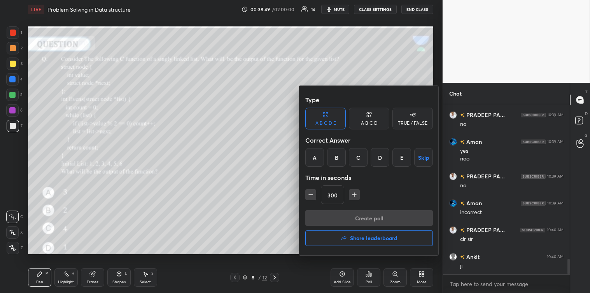
click at [192, 227] on div at bounding box center [295, 146] width 590 height 293
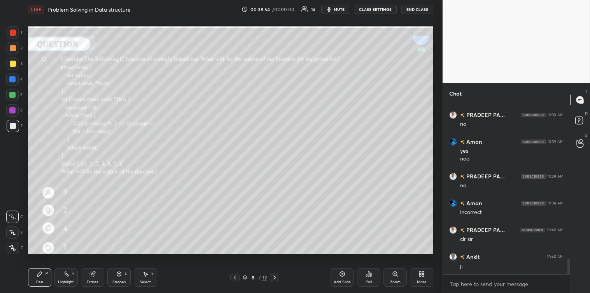
click at [369, 276] on icon at bounding box center [369, 274] width 1 height 5
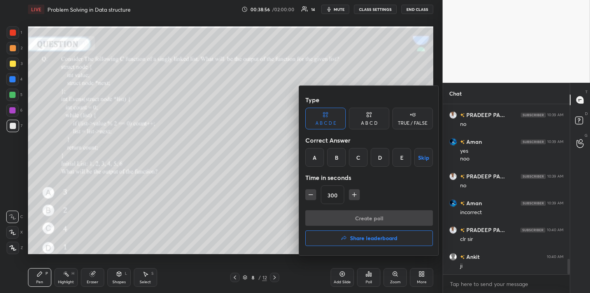
click at [425, 159] on button "Skip" at bounding box center [424, 157] width 19 height 19
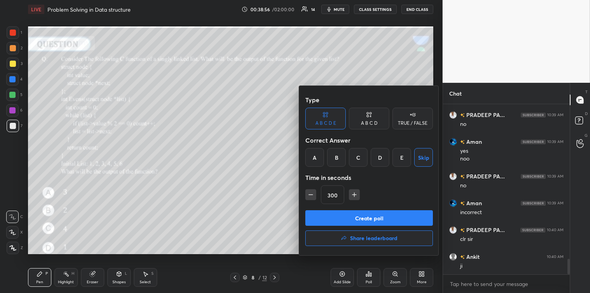
click at [371, 217] on button "Create poll" at bounding box center [370, 219] width 128 height 16
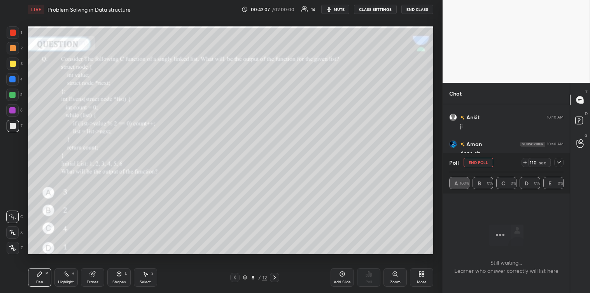
scroll to position [1885, 0]
click at [561, 160] on icon at bounding box center [559, 163] width 6 height 6
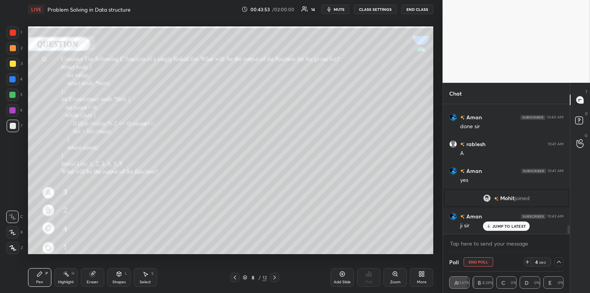
click at [501, 227] on p "JUMP TO LATEST" at bounding box center [509, 226] width 33 height 5
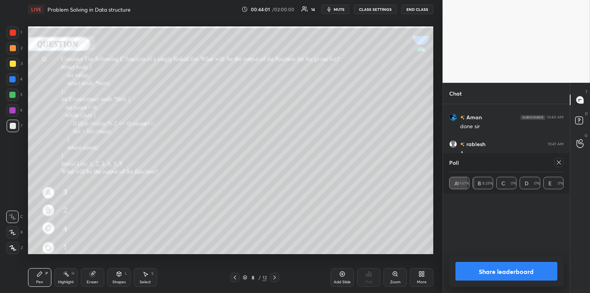
scroll to position [1912, 0]
click at [563, 162] on div at bounding box center [559, 162] width 9 height 9
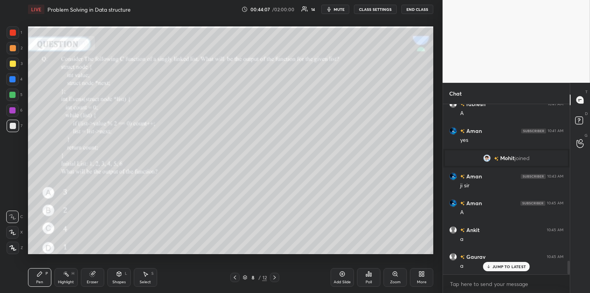
scroll to position [1952, 0]
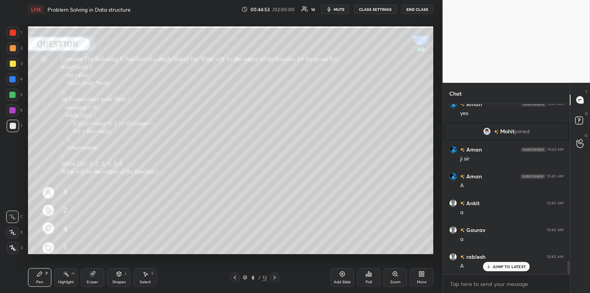
click at [276, 276] on icon at bounding box center [275, 278] width 6 height 6
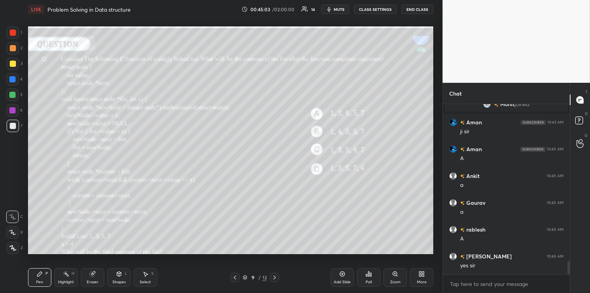
scroll to position [2033, 0]
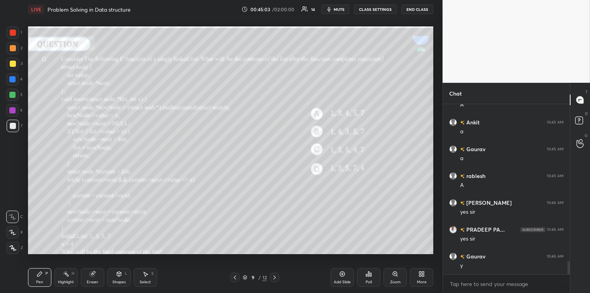
click at [372, 274] on icon at bounding box center [371, 275] width 1 height 4
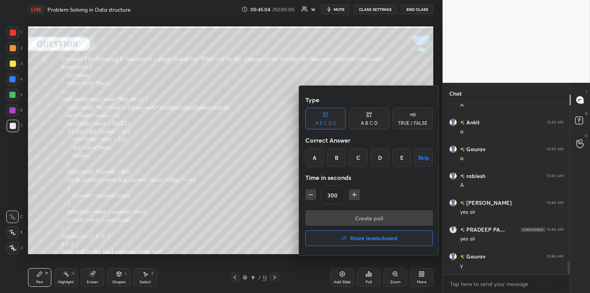
click at [281, 214] on div at bounding box center [295, 146] width 590 height 293
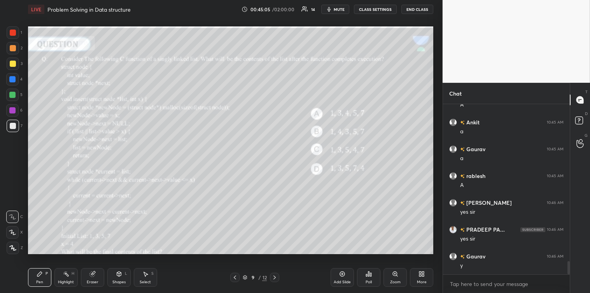
scroll to position [2060, 0]
click at [367, 277] on icon at bounding box center [369, 274] width 6 height 6
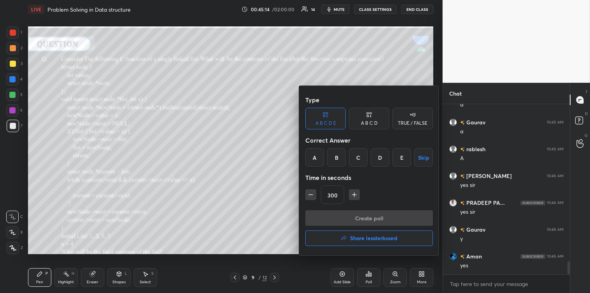
click at [423, 158] on button "Skip" at bounding box center [424, 157] width 19 height 19
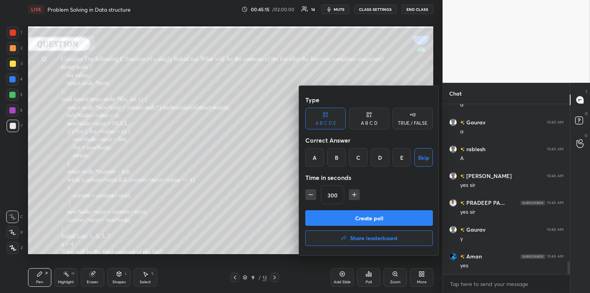
click at [358, 214] on button "Create poll" at bounding box center [370, 219] width 128 height 16
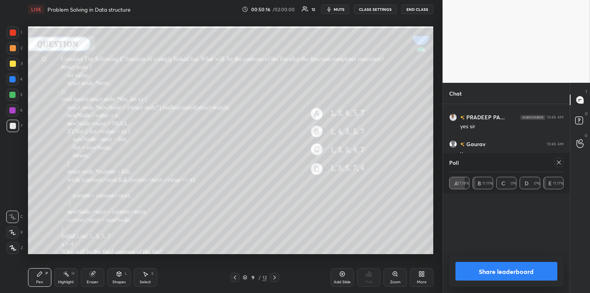
scroll to position [2011, 0]
click at [559, 163] on icon at bounding box center [559, 163] width 4 height 4
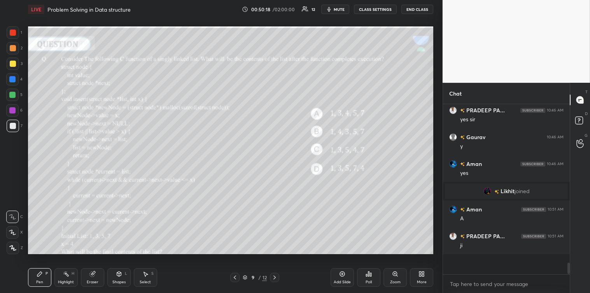
scroll to position [2, 2]
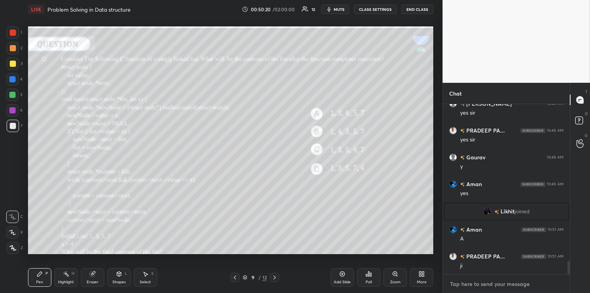
click at [466, 286] on textarea at bounding box center [507, 284] width 114 height 12
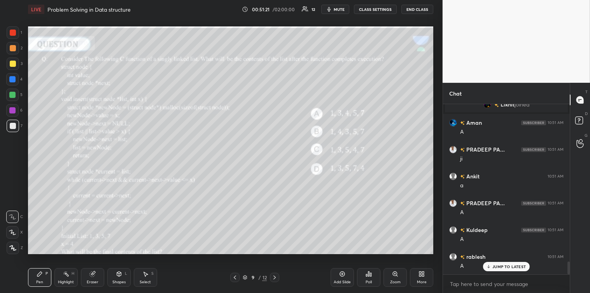
scroll to position [2096, 0]
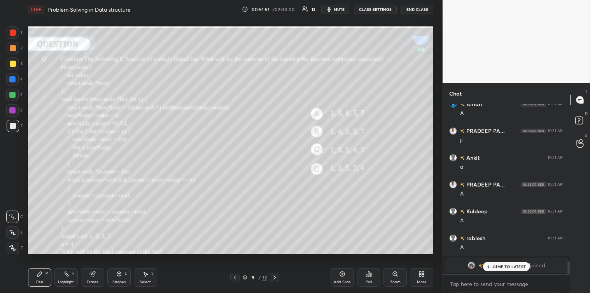
click at [93, 274] on icon at bounding box center [92, 274] width 5 height 5
click at [33, 278] on div "Pen P" at bounding box center [39, 278] width 23 height 19
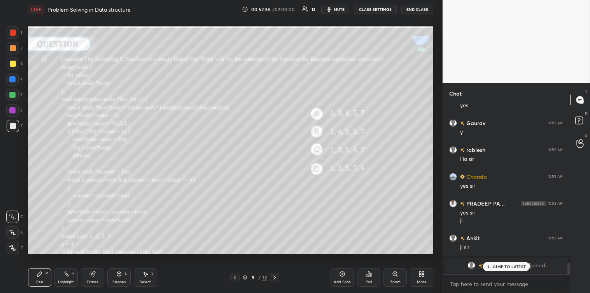
scroll to position [2337, 0]
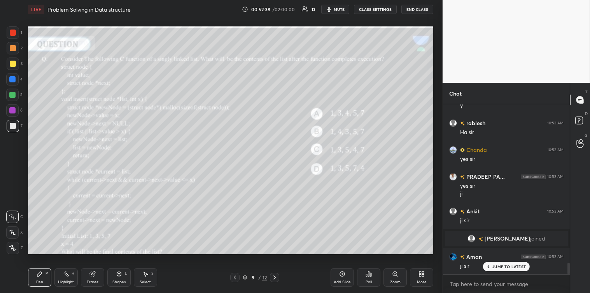
click at [275, 278] on icon at bounding box center [275, 278] width 2 height 4
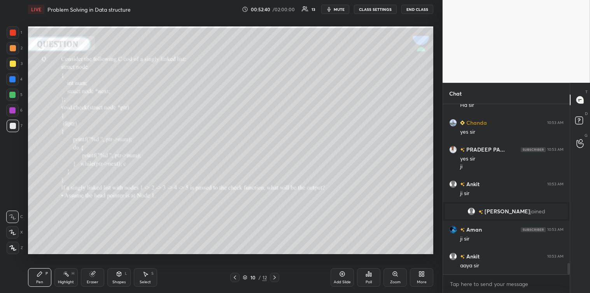
scroll to position [2392, 0]
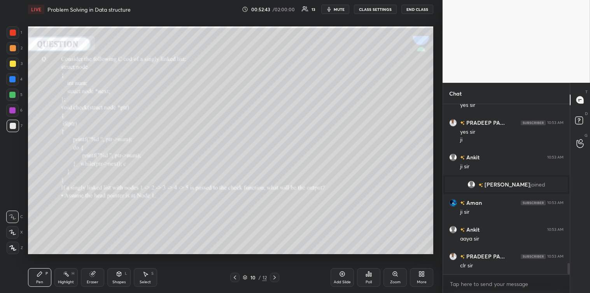
click at [370, 276] on icon at bounding box center [369, 274] width 1 height 5
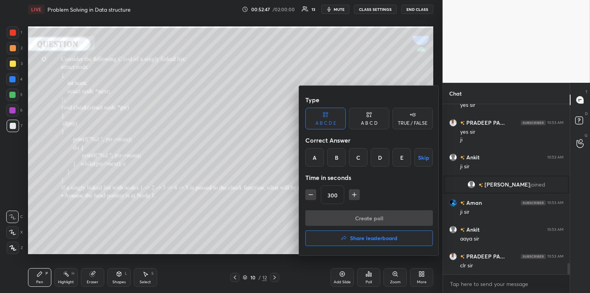
click at [421, 158] on button "Skip" at bounding box center [424, 157] width 19 height 19
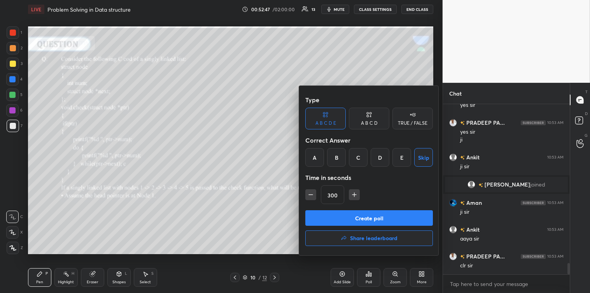
click at [357, 216] on button "Create poll" at bounding box center [370, 219] width 128 height 16
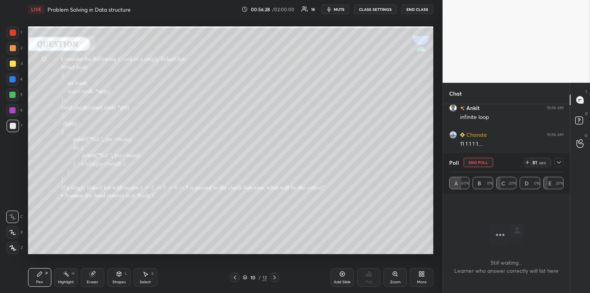
scroll to position [2480, 0]
click at [564, 162] on div at bounding box center [559, 162] width 9 height 9
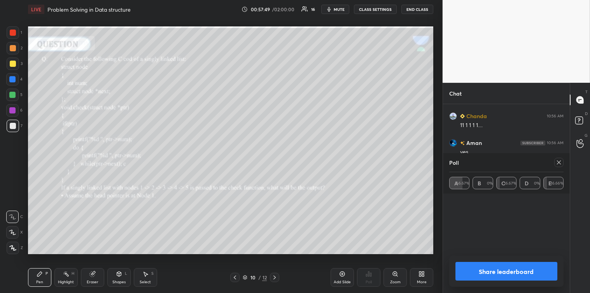
scroll to position [2507, 0]
click at [559, 164] on div "1 2 3 4 5 6 7 C X Z C X Z E E Erase all H H LIVE Problem Solving in Data struct…" at bounding box center [295, 146] width 590 height 293
click at [559, 164] on icon at bounding box center [559, 163] width 6 height 6
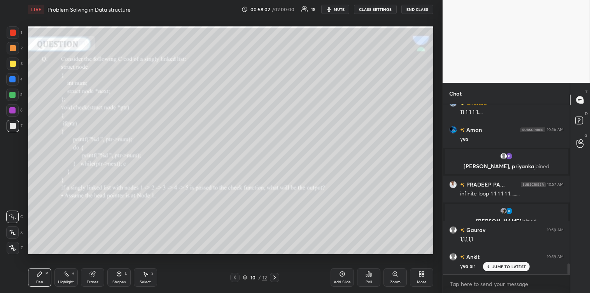
scroll to position [2520, 0]
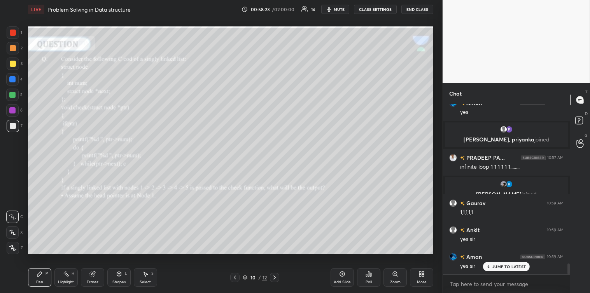
click at [147, 275] on icon at bounding box center [146, 274] width 4 height 5
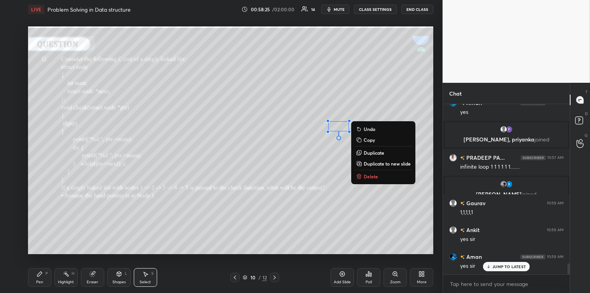
click at [360, 178] on icon at bounding box center [360, 177] width 4 height 4
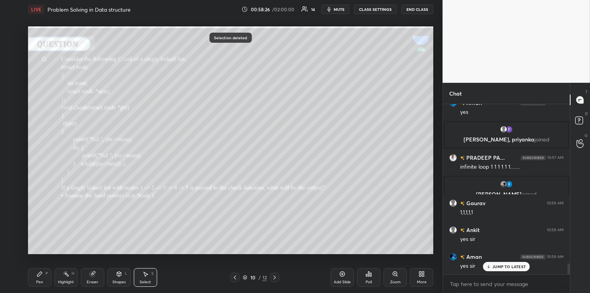
click at [51, 283] on div "Pen P Highlight H Eraser Shapes L Select S" at bounding box center [103, 278] width 151 height 19
click at [38, 276] on icon at bounding box center [39, 274] width 5 height 5
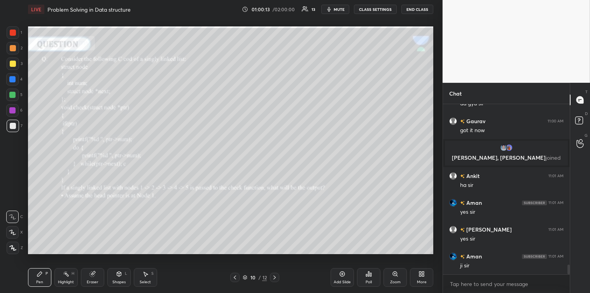
scroll to position [2837, 0]
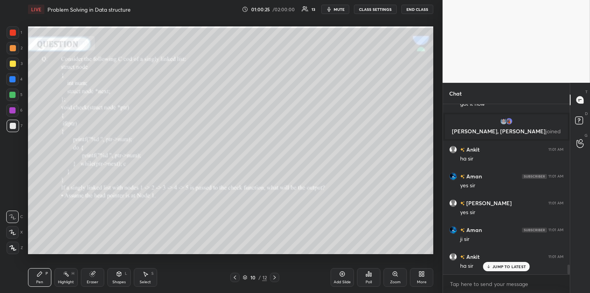
click at [337, 274] on div "Add Slide" at bounding box center [342, 278] width 23 height 19
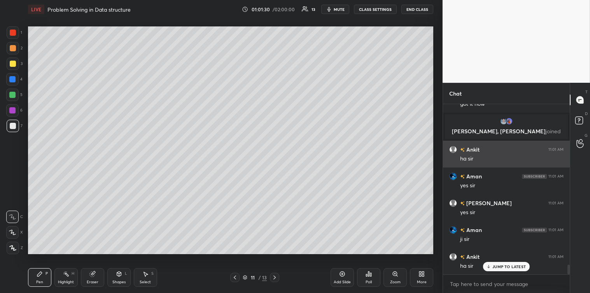
scroll to position [2864, 0]
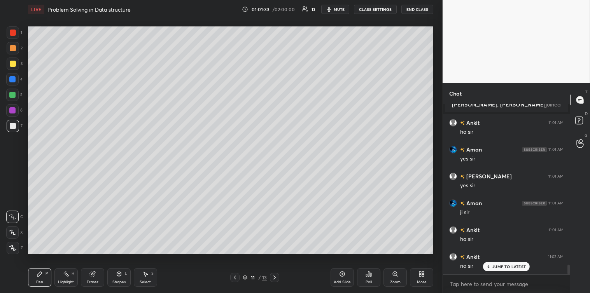
click at [148, 273] on icon at bounding box center [145, 274] width 6 height 6
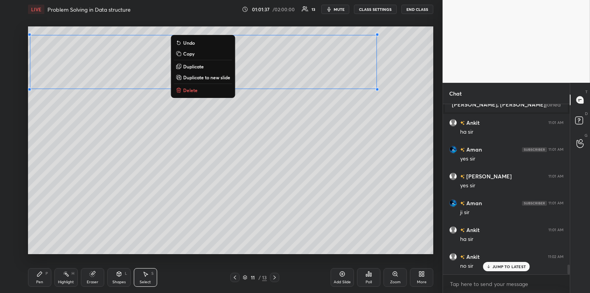
click at [192, 91] on p "Delete" at bounding box center [190, 90] width 14 height 6
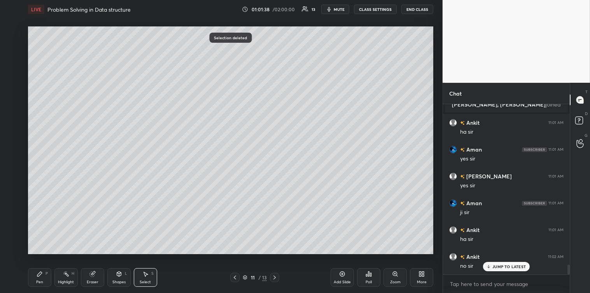
click at [39, 277] on icon at bounding box center [40, 274] width 6 height 6
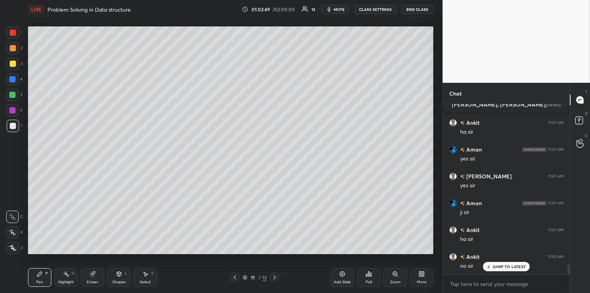
click at [363, 275] on div "Poll" at bounding box center [368, 278] width 23 height 19
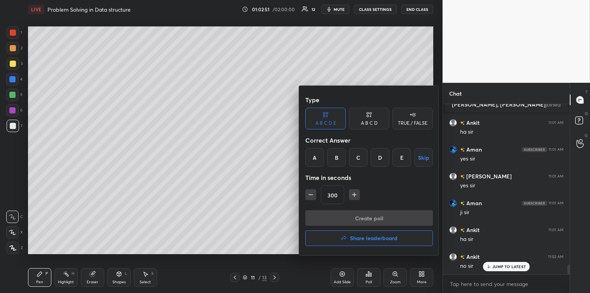
click at [423, 158] on button "Skip" at bounding box center [424, 157] width 19 height 19
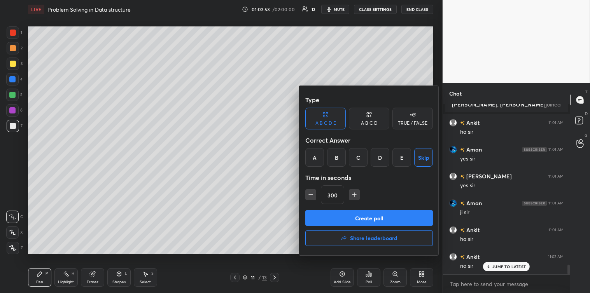
click at [414, 124] on div "TRUE / FALSE" at bounding box center [413, 123] width 30 height 5
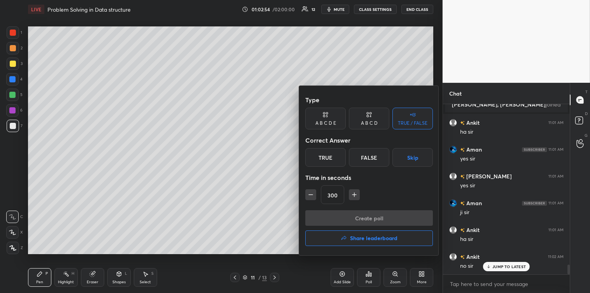
click at [414, 159] on button "Skip" at bounding box center [413, 157] width 40 height 19
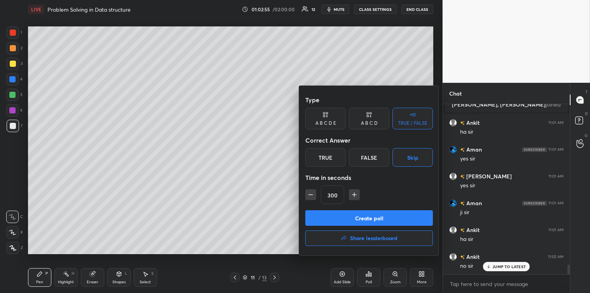
click at [366, 213] on button "Create poll" at bounding box center [370, 219] width 128 height 16
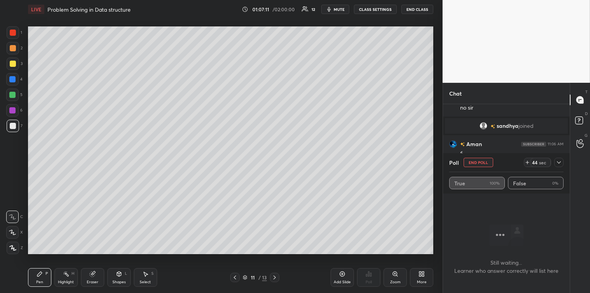
scroll to position [3049, 0]
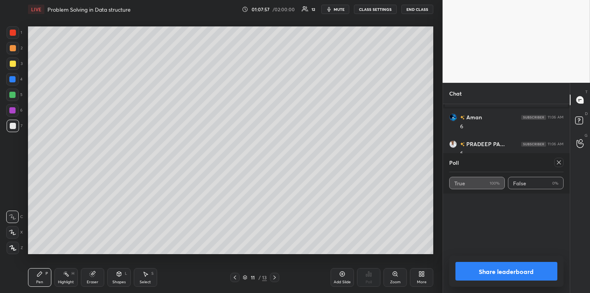
click at [558, 162] on icon at bounding box center [559, 163] width 6 height 6
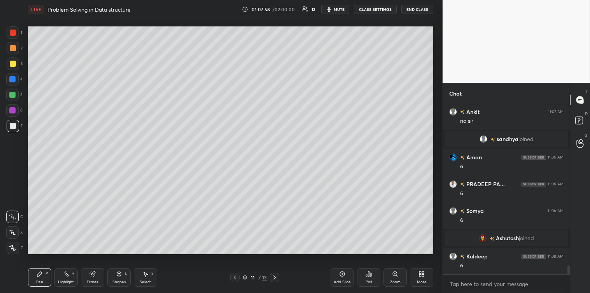
scroll to position [2, 2]
click at [9, 68] on div at bounding box center [13, 64] width 12 height 12
click at [11, 34] on div at bounding box center [13, 33] width 6 height 6
click at [10, 65] on div at bounding box center [13, 64] width 6 height 6
click at [13, 123] on div at bounding box center [13, 126] width 6 height 6
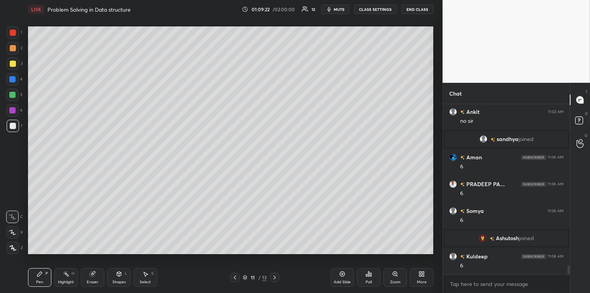
click at [12, 95] on div at bounding box center [12, 95] width 6 height 6
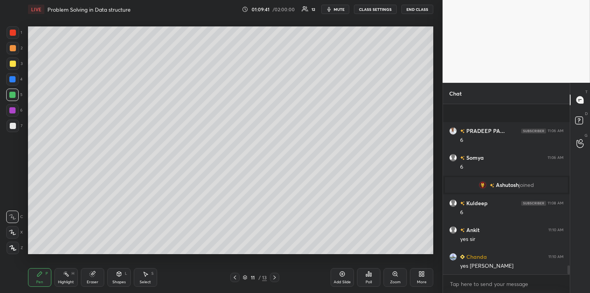
scroll to position [3116, 0]
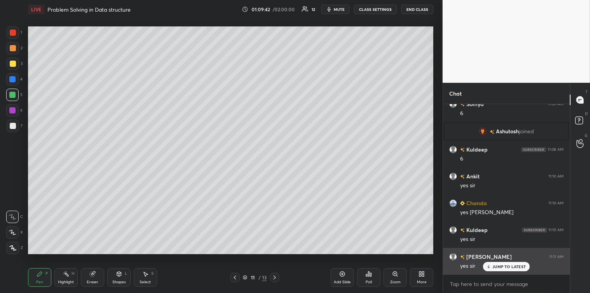
click at [490, 268] on icon at bounding box center [489, 267] width 5 height 5
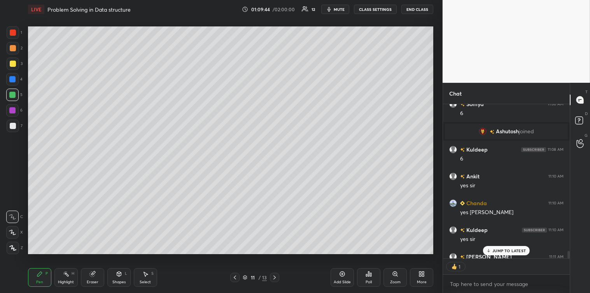
scroll to position [3159, 0]
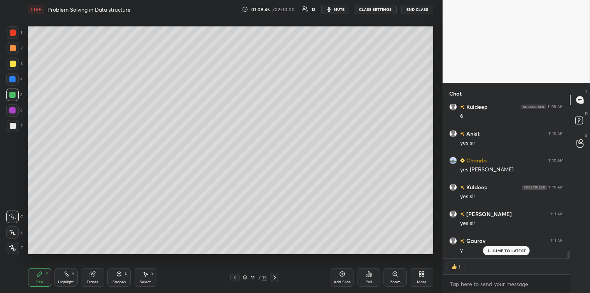
click at [272, 276] on icon at bounding box center [275, 278] width 6 height 6
click at [235, 281] on icon at bounding box center [235, 278] width 6 height 6
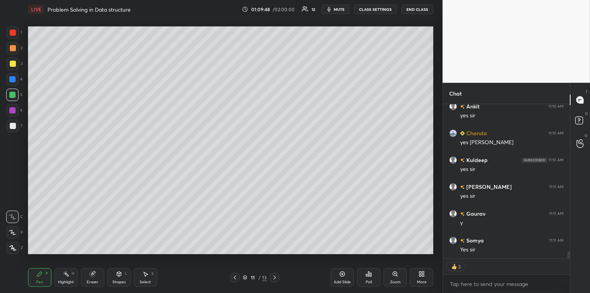
click at [345, 277] on icon at bounding box center [342, 274] width 6 height 6
click at [10, 63] on div at bounding box center [13, 64] width 6 height 6
click at [14, 125] on div at bounding box center [13, 126] width 6 height 6
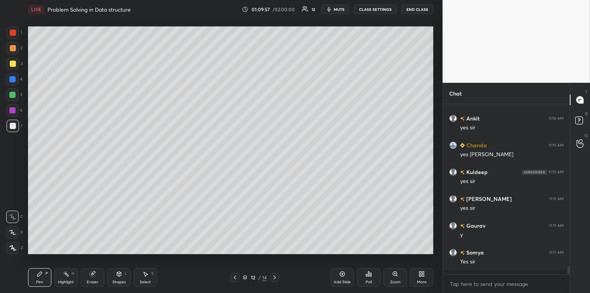
scroll to position [168, 125]
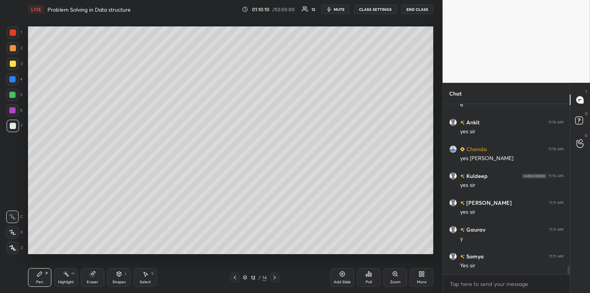
click at [149, 272] on div "Select S" at bounding box center [145, 278] width 23 height 19
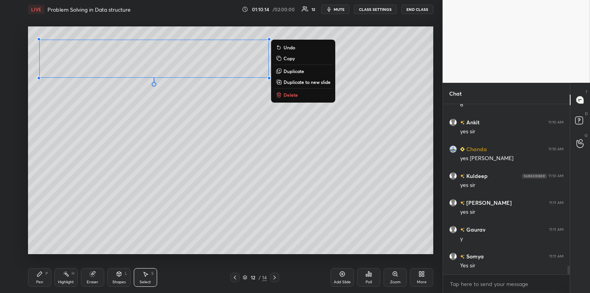
click at [288, 95] on p "Delete" at bounding box center [291, 95] width 14 height 6
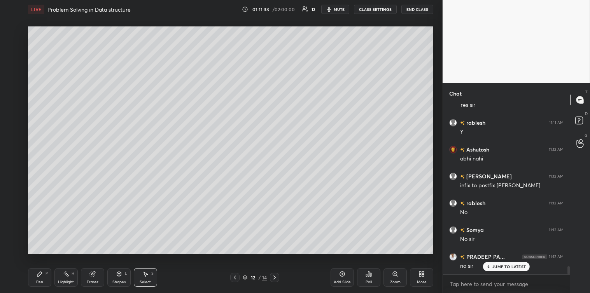
scroll to position [3358, 0]
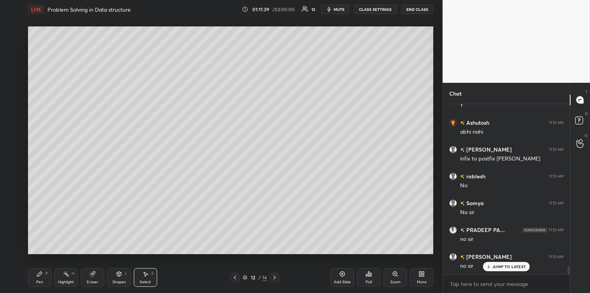
click at [42, 271] on icon at bounding box center [40, 274] width 6 height 6
click at [146, 276] on icon at bounding box center [146, 274] width 4 height 5
click at [39, 281] on div "Pen" at bounding box center [39, 283] width 7 height 4
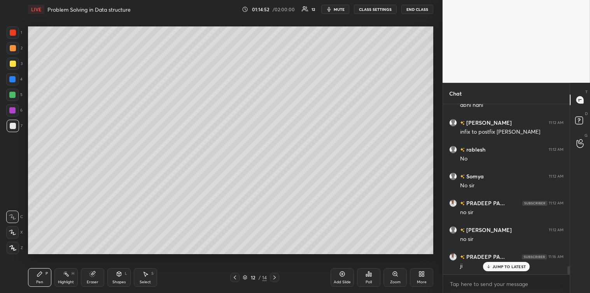
click at [148, 277] on icon at bounding box center [145, 274] width 6 height 6
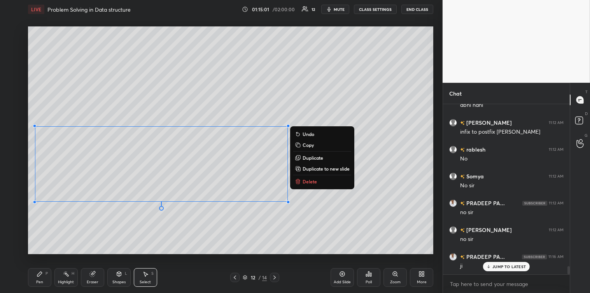
click at [37, 277] on icon at bounding box center [40, 274] width 6 height 6
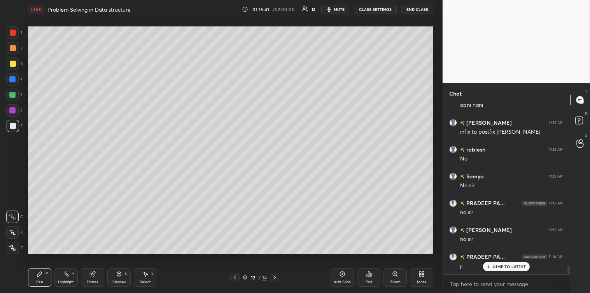
click at [146, 275] on icon at bounding box center [146, 274] width 4 height 5
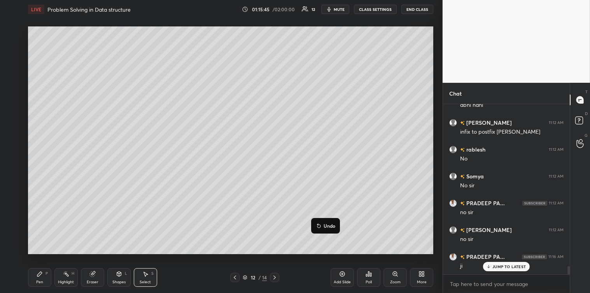
click at [144, 252] on div "0 ° Undo Copy Duplicate Duplicate to new slide Delete" at bounding box center [231, 140] width 406 height 228
click at [33, 274] on div "Pen P" at bounding box center [39, 278] width 23 height 19
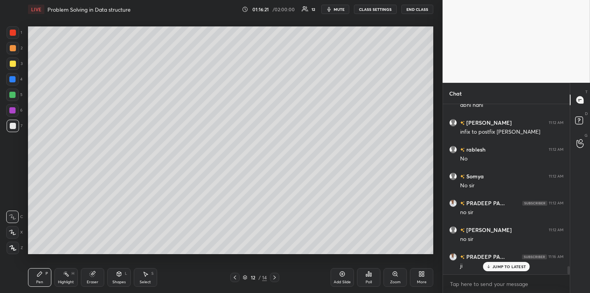
click at [372, 278] on div "Poll" at bounding box center [368, 278] width 23 height 19
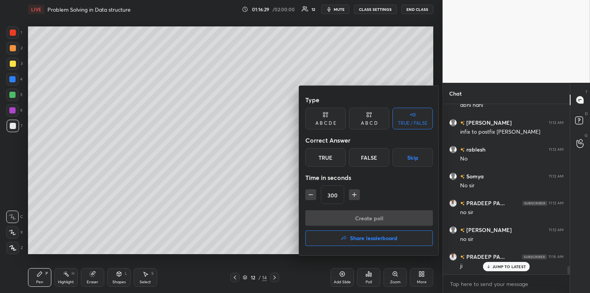
click at [413, 159] on button "Skip" at bounding box center [413, 157] width 40 height 19
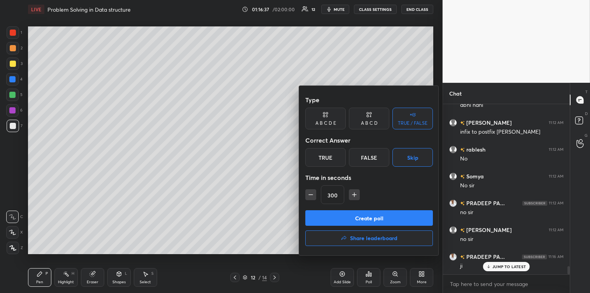
click at [343, 276] on div at bounding box center [295, 146] width 590 height 293
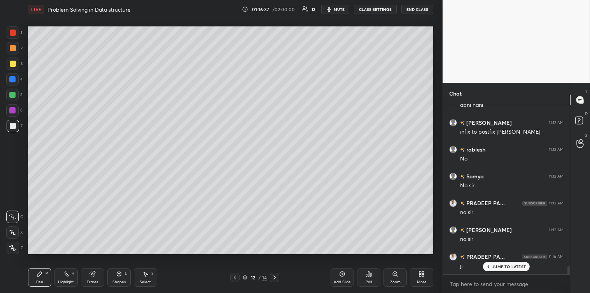
click at [341, 277] on icon at bounding box center [342, 274] width 5 height 5
click at [237, 278] on icon at bounding box center [235, 278] width 6 height 6
click at [366, 279] on div "Poll" at bounding box center [368, 278] width 23 height 19
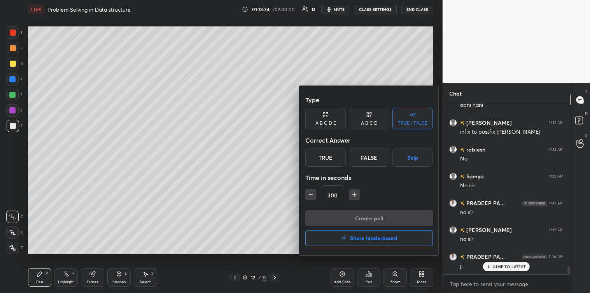
click at [409, 159] on button "Skip" at bounding box center [413, 157] width 40 height 19
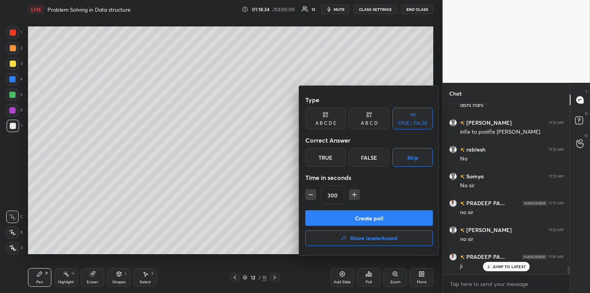
click at [369, 217] on button "Create poll" at bounding box center [370, 219] width 128 height 16
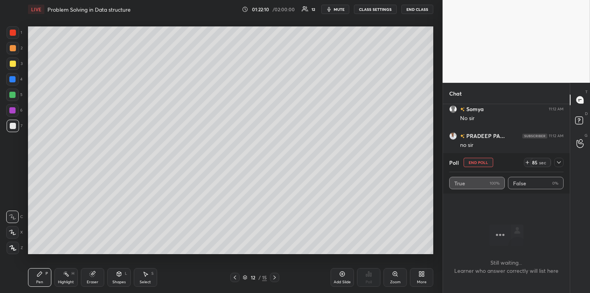
scroll to position [3471, 0]
click at [559, 162] on icon at bounding box center [559, 163] width 6 height 6
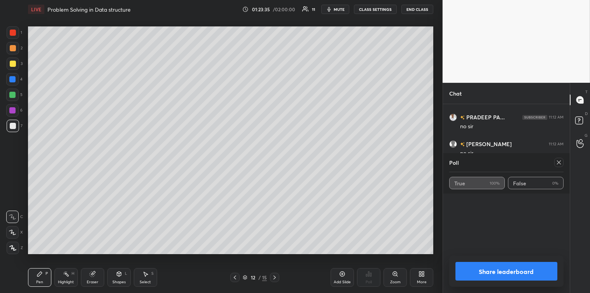
click at [505, 225] on div "Chat Ankit 11:10 AM yes [PERSON_NAME] 11:10 AM yes [PERSON_NAME] 11:10 AM yes […" at bounding box center [506, 188] width 127 height 211
click at [561, 165] on icon at bounding box center [559, 163] width 4 height 4
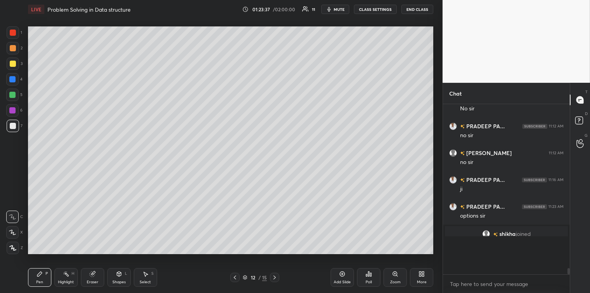
scroll to position [2, 2]
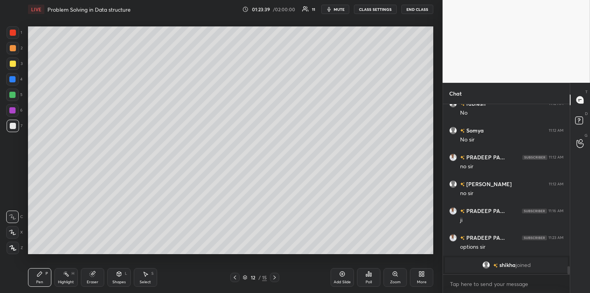
click at [275, 275] on icon at bounding box center [275, 278] width 6 height 6
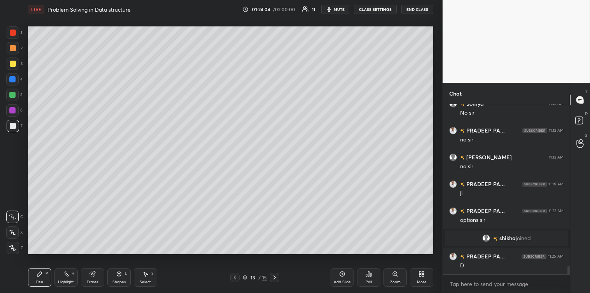
click at [235, 278] on icon at bounding box center [235, 278] width 2 height 4
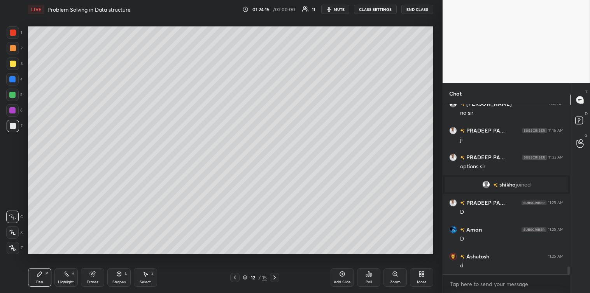
scroll to position [3538, 0]
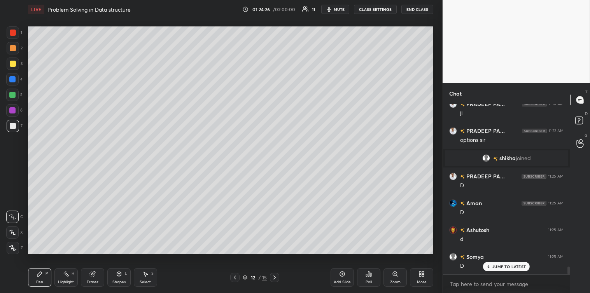
click at [14, 68] on div at bounding box center [13, 64] width 12 height 12
click at [277, 279] on icon at bounding box center [275, 278] width 6 height 6
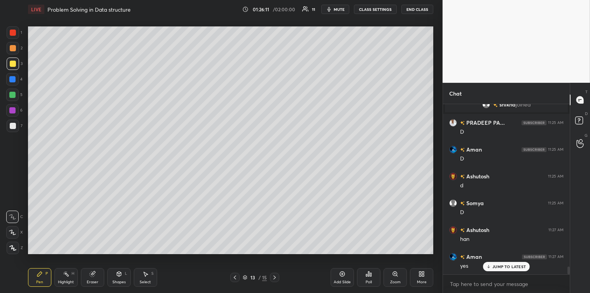
scroll to position [3618, 0]
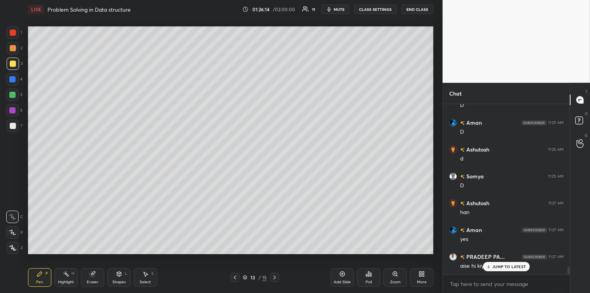
click at [491, 266] on icon at bounding box center [489, 267] width 5 height 5
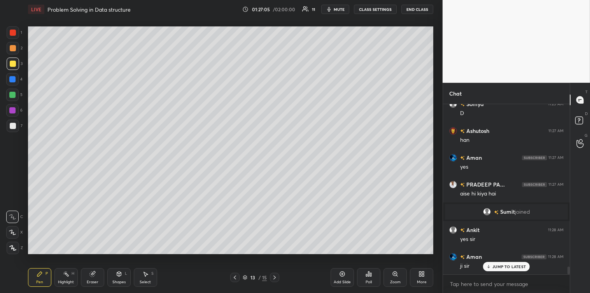
scroll to position [3479, 0]
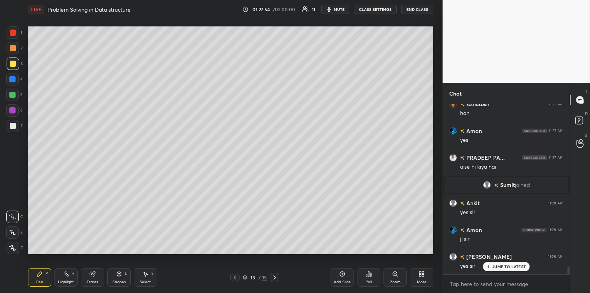
click at [337, 275] on div "Add Slide" at bounding box center [342, 278] width 23 height 19
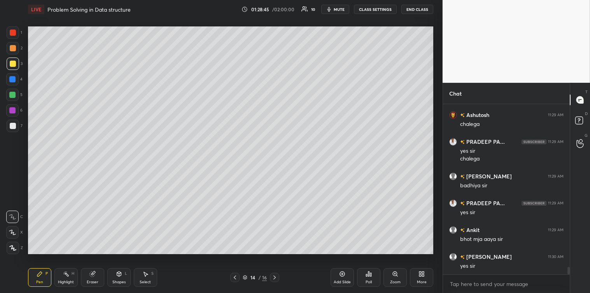
scroll to position [3755, 0]
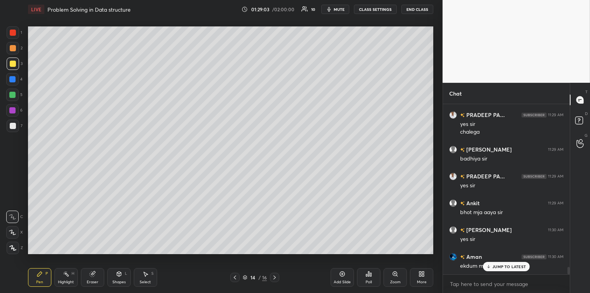
click at [499, 265] on p "JUMP TO LATEST" at bounding box center [509, 267] width 33 height 5
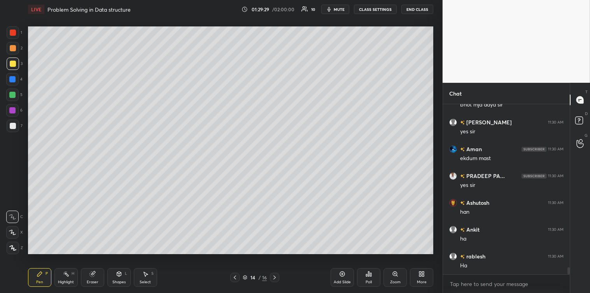
scroll to position [3890, 0]
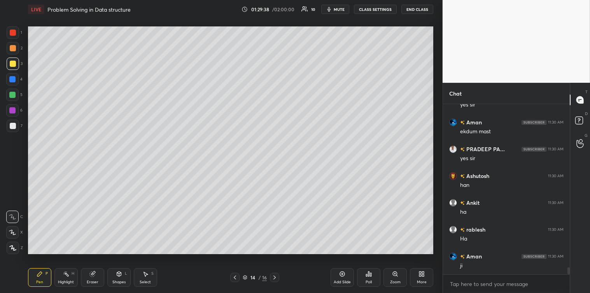
click at [148, 274] on icon at bounding box center [145, 274] width 6 height 6
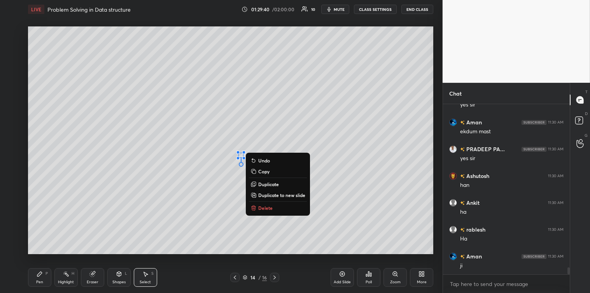
click at [259, 207] on p "Delete" at bounding box center [265, 208] width 14 height 6
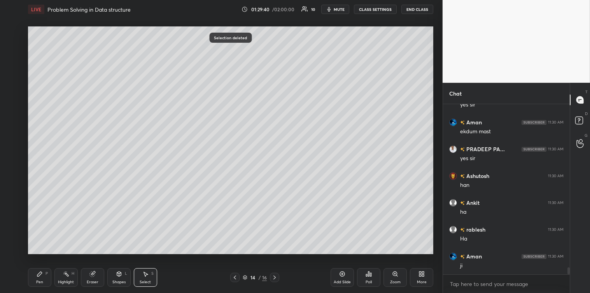
click at [41, 279] on div "Pen P" at bounding box center [39, 278] width 23 height 19
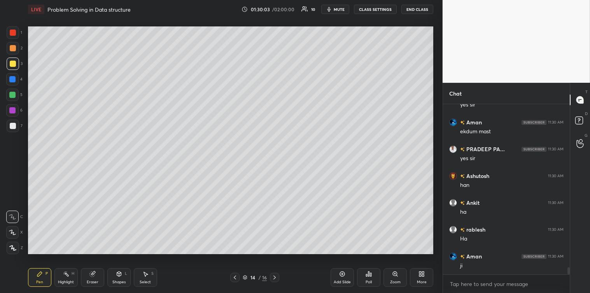
scroll to position [3917, 0]
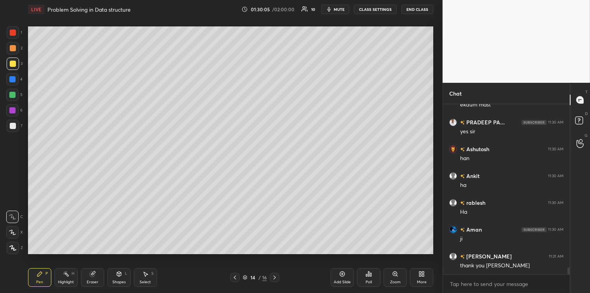
click at [415, 11] on button "End Class" at bounding box center [418, 9] width 32 height 9
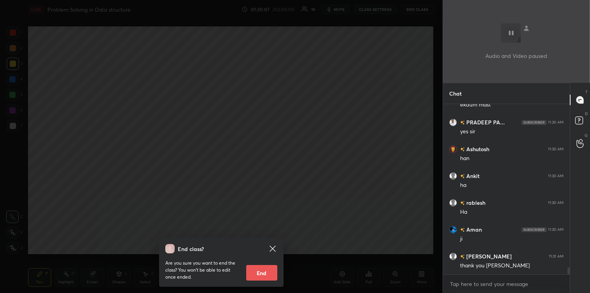
click at [263, 273] on button "End" at bounding box center [261, 273] width 31 height 16
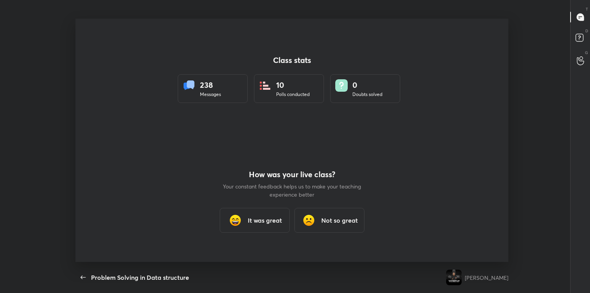
scroll to position [38681, 38340]
click at [252, 219] on h3 "It was great" at bounding box center [265, 220] width 34 height 9
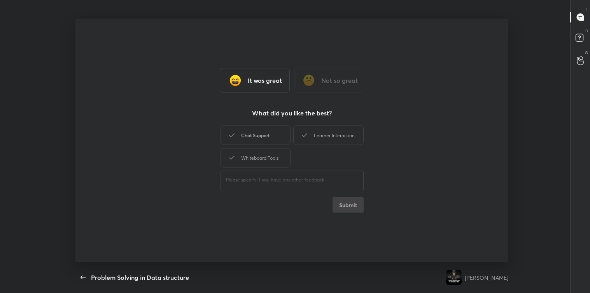
click at [266, 132] on div "Chat Support" at bounding box center [256, 135] width 70 height 19
click at [317, 131] on div "Learner Interaction" at bounding box center [328, 135] width 70 height 19
click at [263, 157] on div "Whiteboard Tools" at bounding box center [256, 157] width 70 height 19
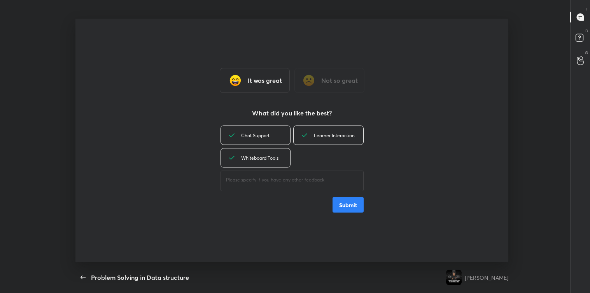
click at [265, 183] on textarea at bounding box center [292, 180] width 132 height 7
type textarea "great"
click at [343, 208] on button "Submit" at bounding box center [348, 205] width 31 height 16
